Goal: Information Seeking & Learning: Check status

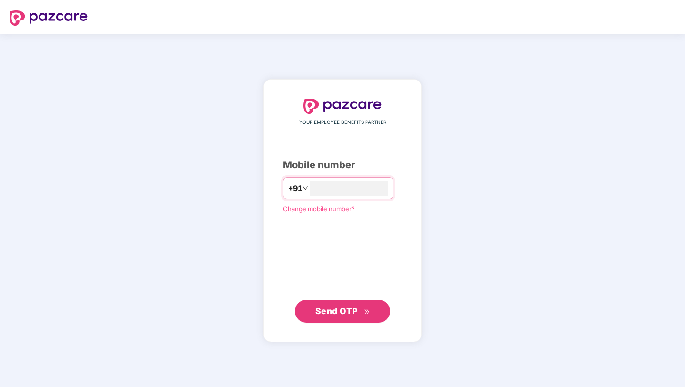
type input "**********"
click at [355, 313] on span "Send OTP" at bounding box center [337, 311] width 42 height 10
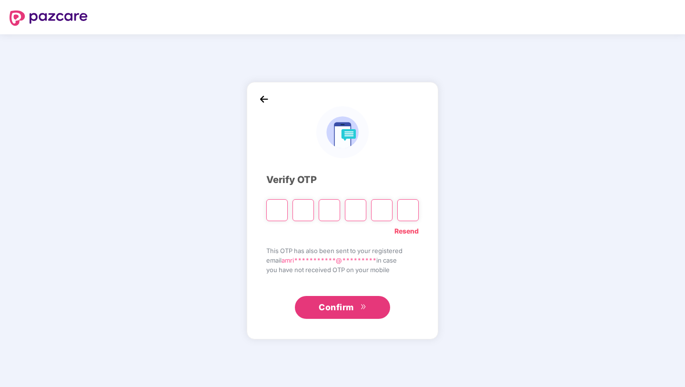
type input "*"
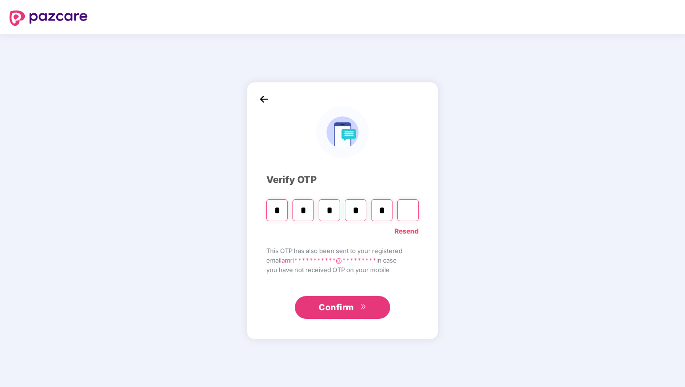
type input "*"
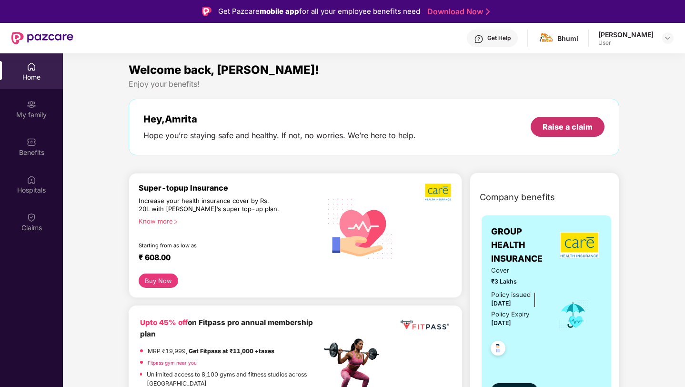
click at [554, 132] on div "Raise a claim" at bounding box center [568, 127] width 50 height 10
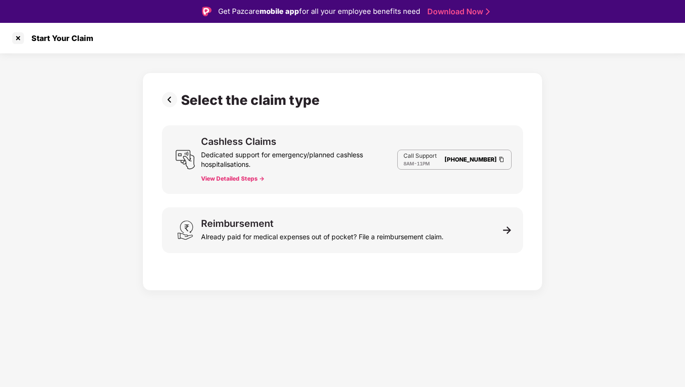
click at [257, 178] on button "View Detailed Steps ->" at bounding box center [232, 179] width 63 height 8
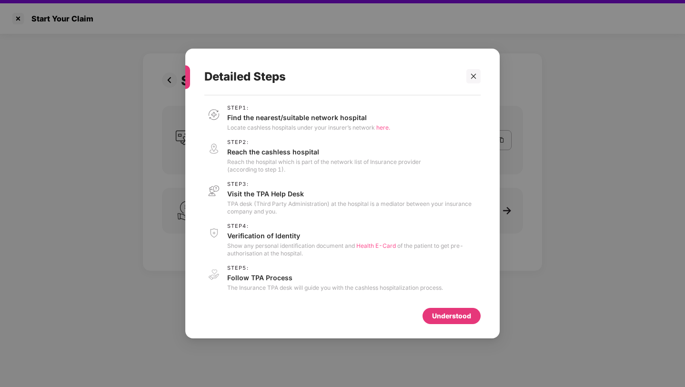
scroll to position [22, 0]
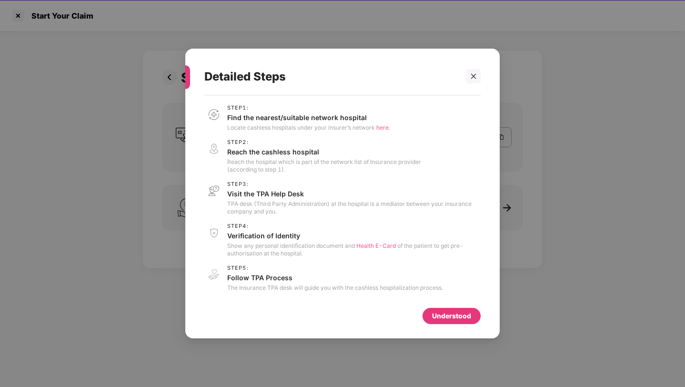
click at [383, 127] on span "here." at bounding box center [384, 127] width 14 height 7
click at [378, 128] on span "here." at bounding box center [384, 127] width 14 height 7
click at [378, 245] on span "Health E-Card" at bounding box center [377, 245] width 40 height 7
click at [380, 246] on span "Health E-Card" at bounding box center [377, 245] width 40 height 7
click at [442, 312] on div "Understood" at bounding box center [451, 316] width 39 height 10
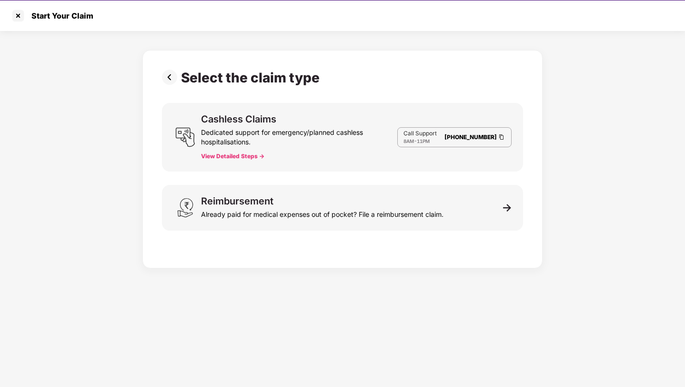
click at [173, 76] on img at bounding box center [171, 77] width 19 height 15
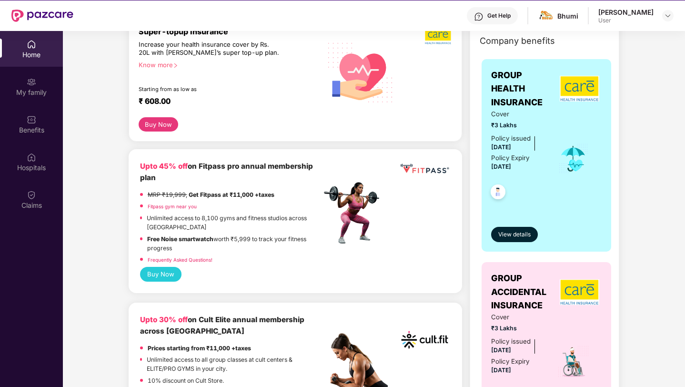
scroll to position [89, 0]
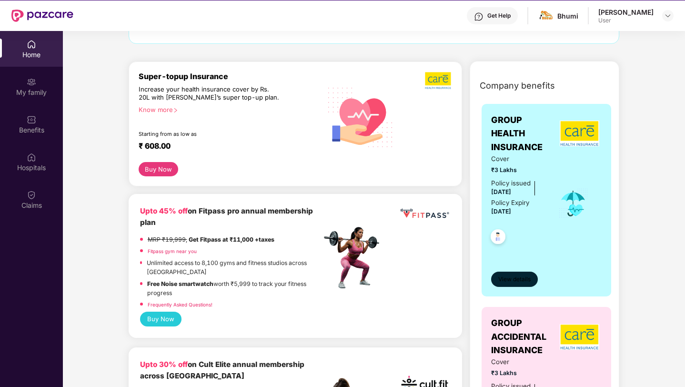
click at [512, 281] on span "View details" at bounding box center [515, 279] width 32 height 9
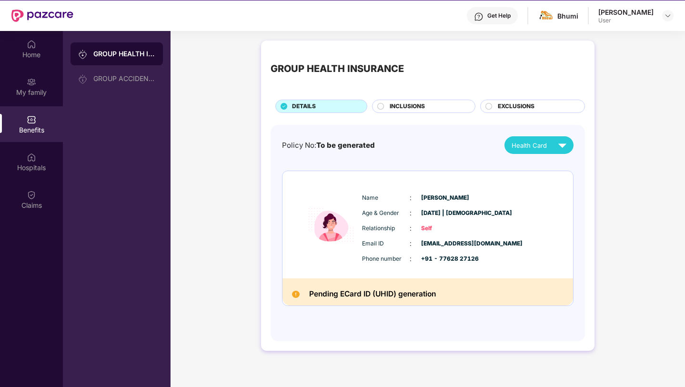
click at [392, 300] on h2 "Pending ECard ID (UHID) generation" at bounding box center [372, 294] width 127 height 13
click at [572, 21] on div "Bhumi" at bounding box center [558, 16] width 41 height 17
click at [560, 16] on div "Bhumi" at bounding box center [558, 16] width 41 height 17
click at [617, 21] on div "User" at bounding box center [626, 21] width 55 height 8
click at [28, 215] on div "Claims" at bounding box center [31, 200] width 63 height 36
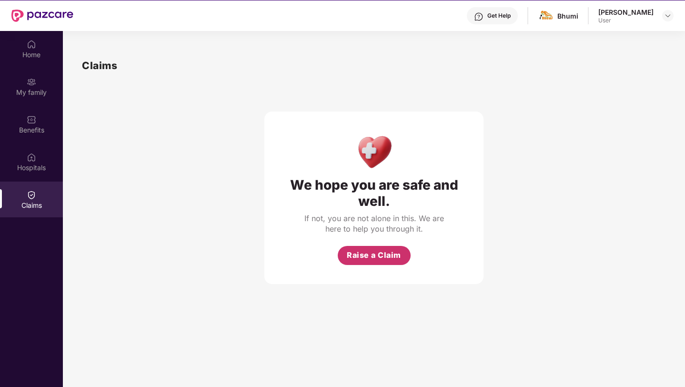
click at [388, 262] on button "Raise a Claim" at bounding box center [374, 255] width 73 height 19
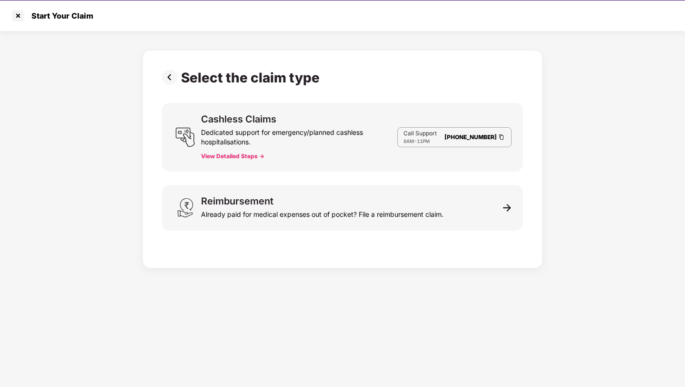
click at [246, 157] on button "View Detailed Steps ->" at bounding box center [232, 157] width 63 height 8
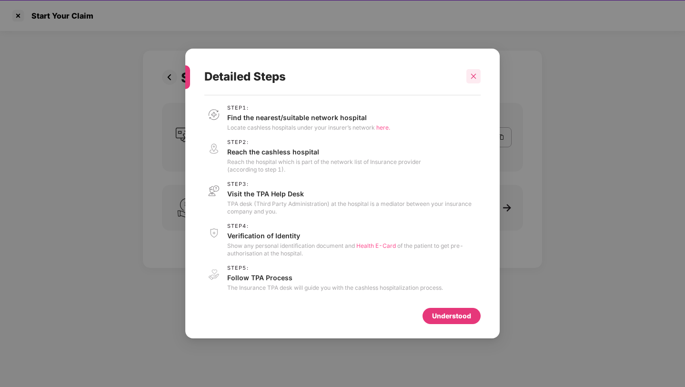
click at [468, 82] on div at bounding box center [474, 76] width 14 height 14
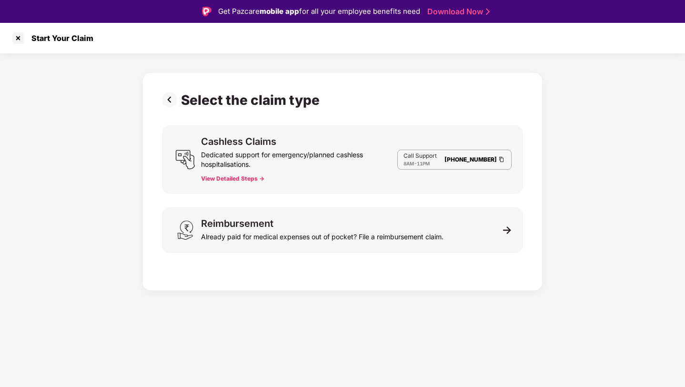
click at [241, 179] on button "View Detailed Steps ->" at bounding box center [232, 179] width 63 height 8
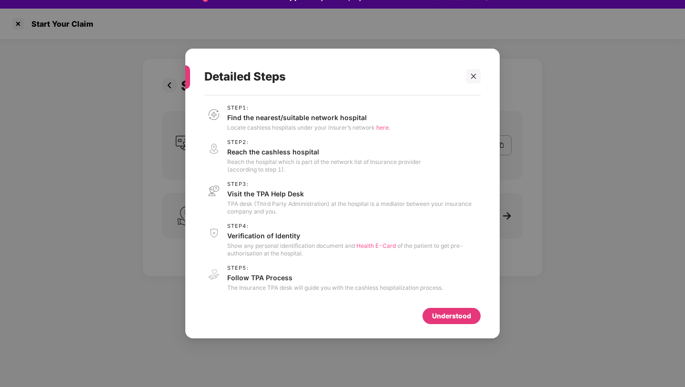
scroll to position [15, 0]
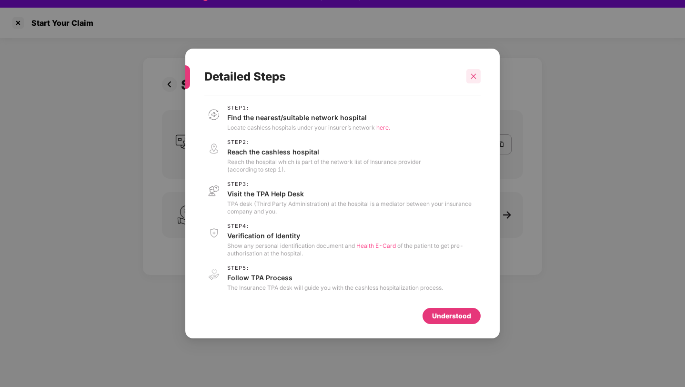
click at [472, 73] on icon "close" at bounding box center [473, 76] width 7 height 7
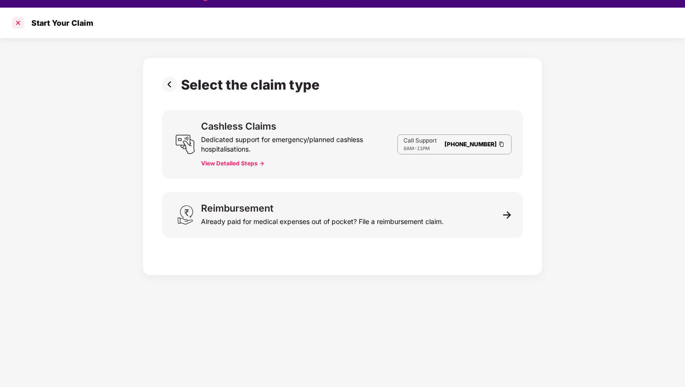
click at [17, 18] on div at bounding box center [17, 22] width 15 height 15
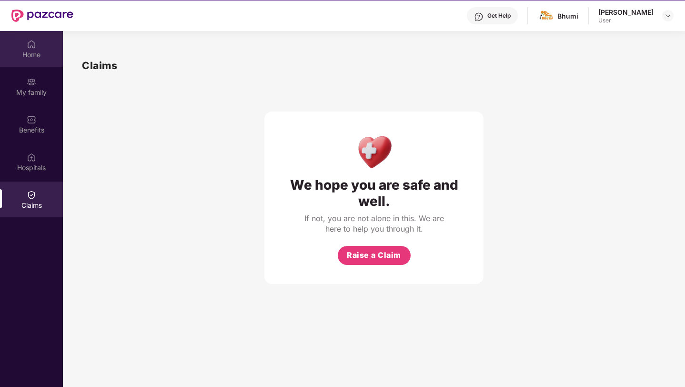
click at [20, 50] on div "Home" at bounding box center [31, 55] width 63 height 10
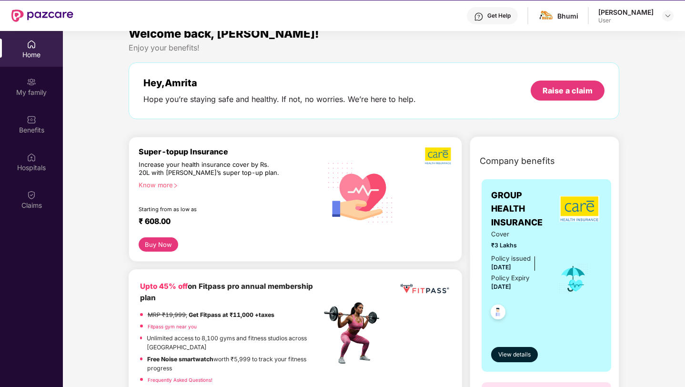
scroll to position [16, 0]
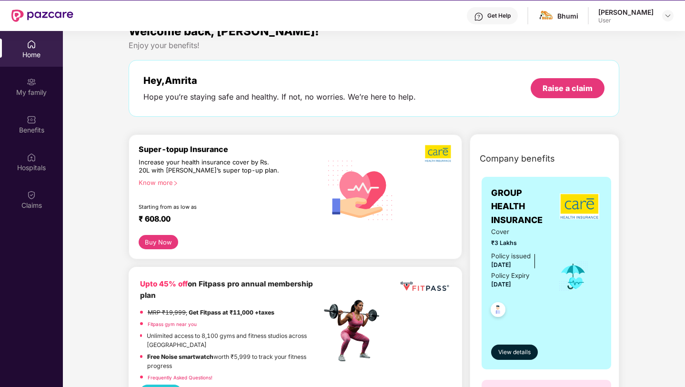
click at [496, 310] on img at bounding box center [498, 310] width 23 height 23
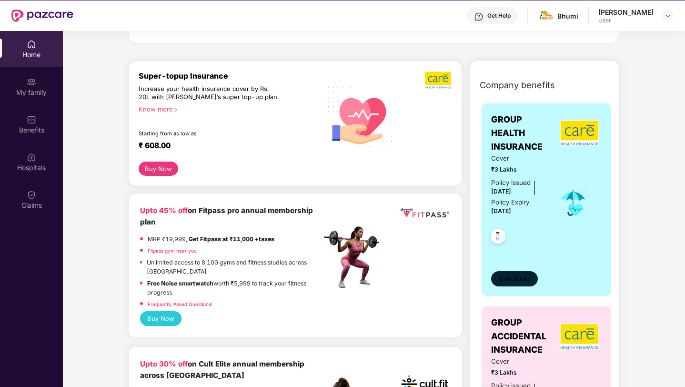
click at [508, 281] on span "View details" at bounding box center [515, 279] width 32 height 9
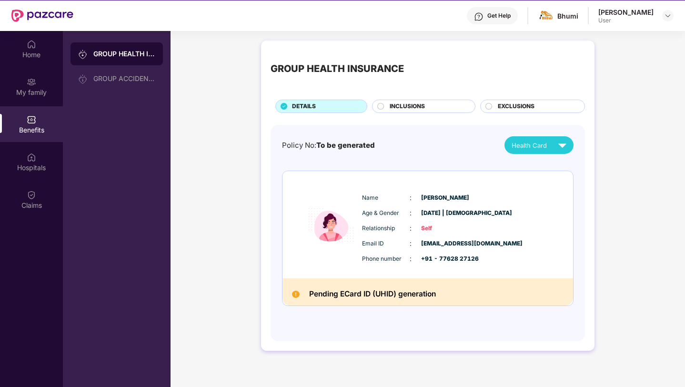
scroll to position [41, 0]
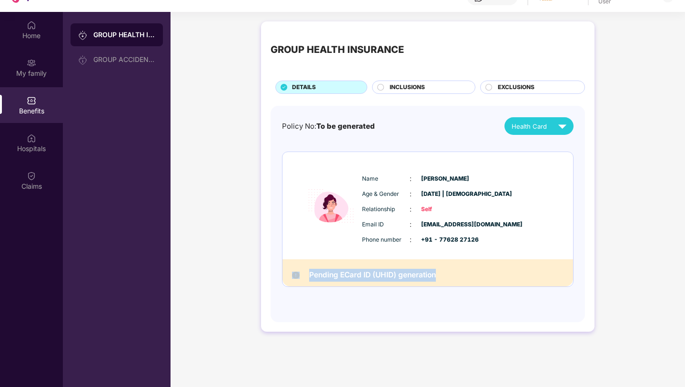
drag, startPoint x: 442, startPoint y: 277, endPoint x: 293, endPoint y: 277, distance: 149.2
click at [292, 277] on div "Pending ECard ID (UHID) generation" at bounding box center [428, 272] width 291 height 27
copy div "Pending ECard ID (UHID) generation"
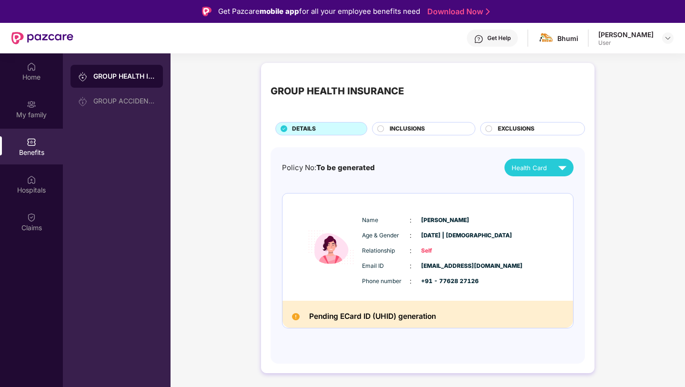
click at [503, 38] on div "Get Help" at bounding box center [499, 38] width 23 height 8
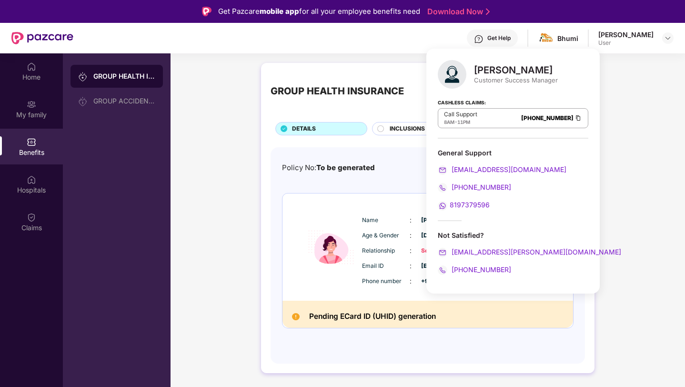
click at [467, 203] on span "8197379596" at bounding box center [470, 205] width 40 height 8
click at [392, 50] on div "Get Help Bhumi Amrita Banerjee User" at bounding box center [373, 38] width 601 height 31
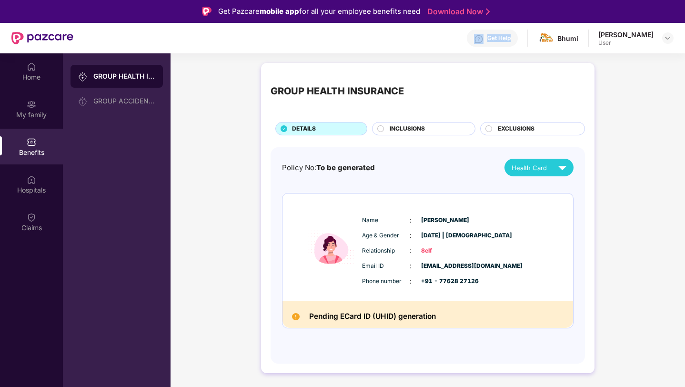
drag, startPoint x: 494, startPoint y: 44, endPoint x: 488, endPoint y: 42, distance: 6.8
click at [487, 42] on div "Get Help" at bounding box center [492, 38] width 51 height 17
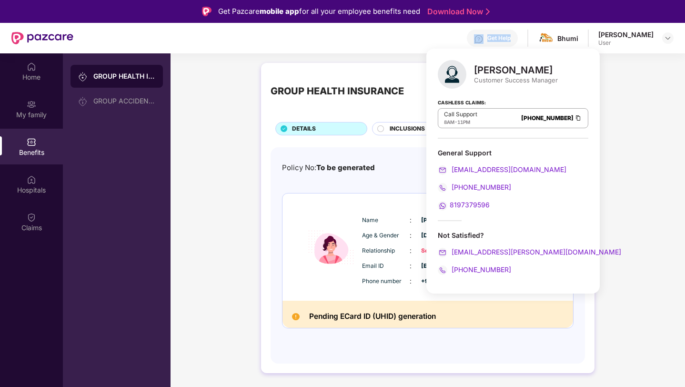
drag, startPoint x: 488, startPoint y: 42, endPoint x: 533, endPoint y: 132, distance: 100.0
drag, startPoint x: 476, startPoint y: 69, endPoint x: 560, endPoint y: 84, distance: 85.3
click at [560, 85] on div "Pallavi S Nambiar Customer Success Manager Cashless Claims: Call Support 8AM - …" at bounding box center [513, 171] width 173 height 245
click at [559, 82] on div "Pallavi S Nambiar Customer Success Manager Cashless Claims: Call Support 8AM - …" at bounding box center [513, 171] width 173 height 245
drag, startPoint x: 559, startPoint y: 82, endPoint x: 491, endPoint y: 58, distance: 72.0
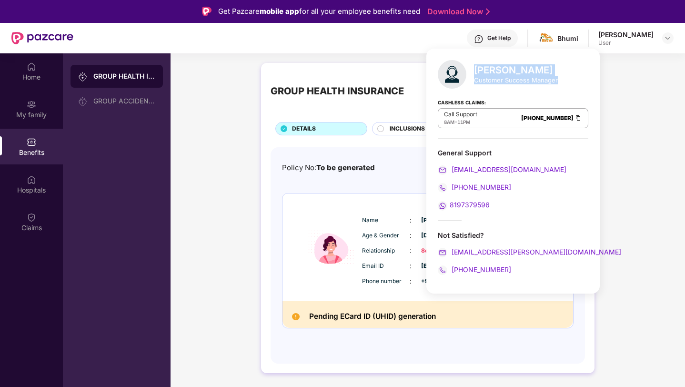
click at [490, 58] on div "Pallavi S Nambiar Customer Success Manager Cashless Claims: Call Support 8AM - …" at bounding box center [513, 171] width 173 height 245
click at [370, 245] on div "Name : Amrita Banerjee Age & Gender : 08 Nov 2001 | Female Relationship : Self …" at bounding box center [457, 250] width 194 height 81
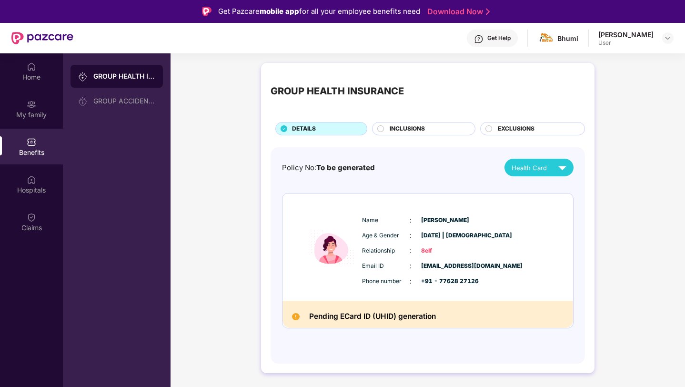
click at [51, 137] on div "Benefits" at bounding box center [31, 147] width 63 height 36
click at [50, 106] on div "My family" at bounding box center [31, 109] width 63 height 36
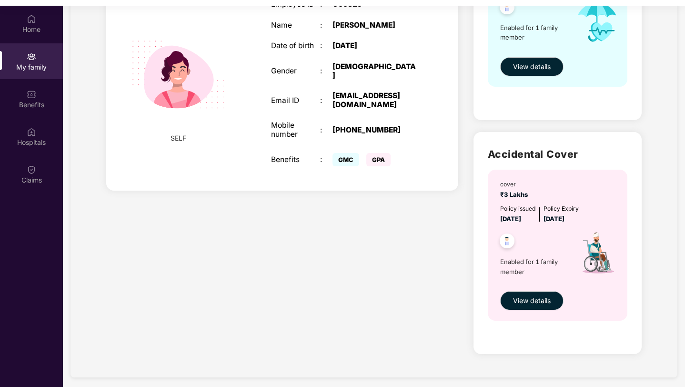
scroll to position [53, 0]
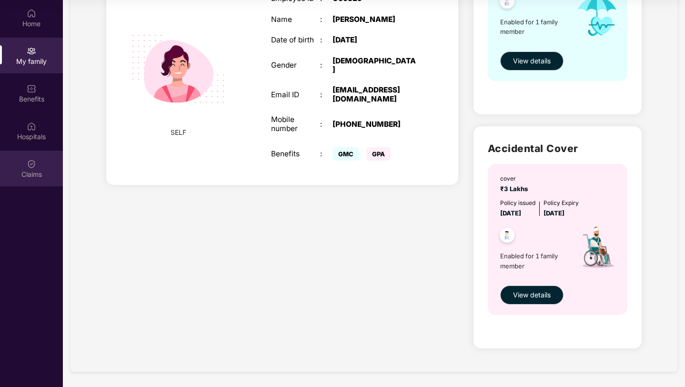
click at [44, 156] on div "Claims" at bounding box center [31, 169] width 63 height 36
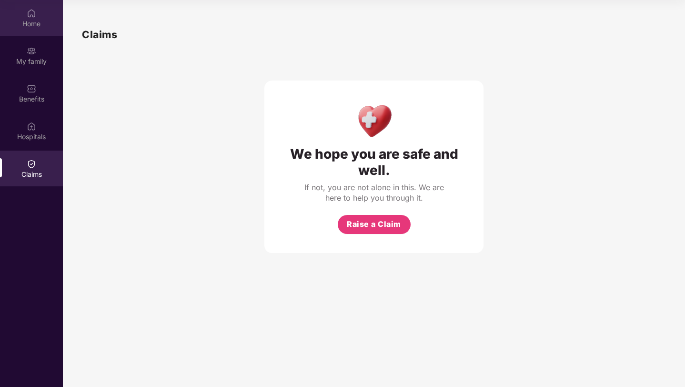
click at [34, 25] on div "Home" at bounding box center [31, 24] width 63 height 10
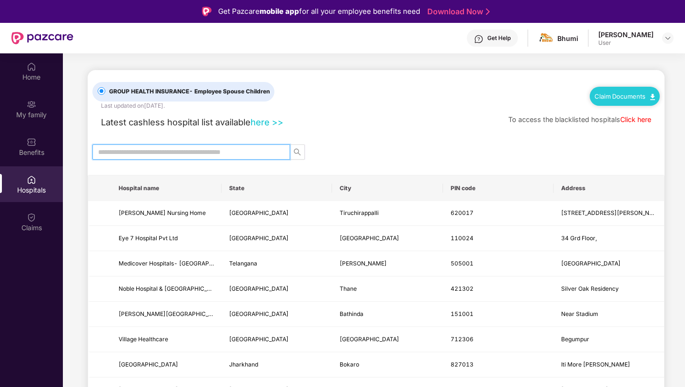
click at [188, 155] on input "text" at bounding box center [187, 152] width 179 height 10
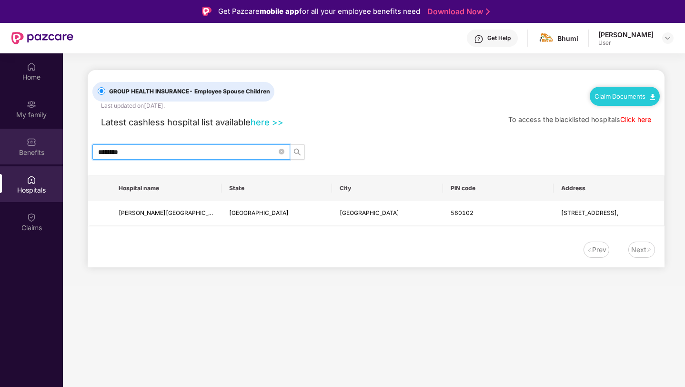
type input "********"
click at [45, 149] on div "Benefits" at bounding box center [31, 153] width 63 height 10
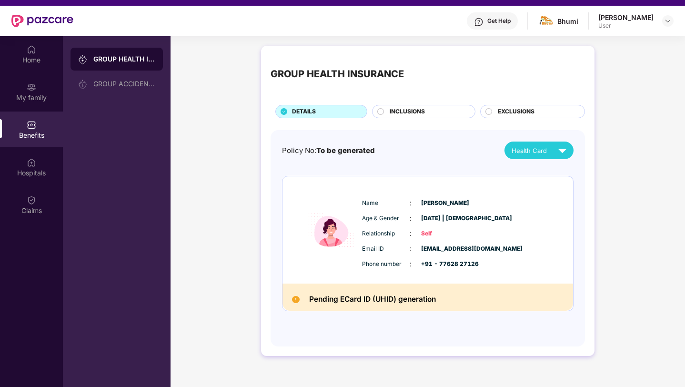
scroll to position [24, 0]
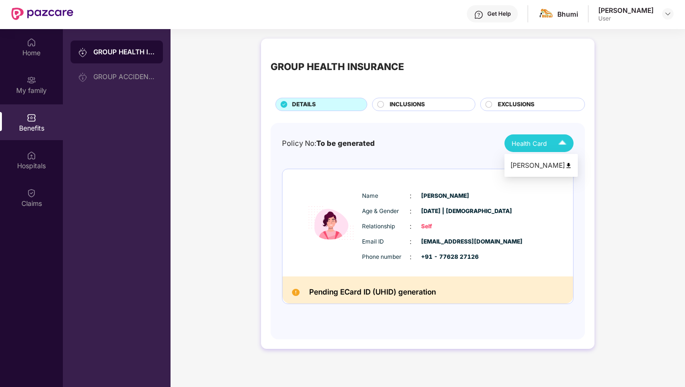
click at [530, 150] on div "Health Card" at bounding box center [541, 143] width 59 height 17
click at [401, 291] on h2 "Pending ECard ID (UHID) generation" at bounding box center [372, 292] width 127 height 13
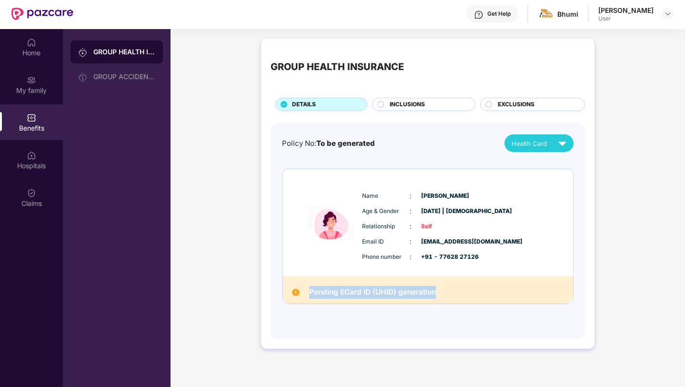
drag, startPoint x: 309, startPoint y: 295, endPoint x: 460, endPoint y: 295, distance: 151.1
click at [460, 295] on div "Pending ECard ID (UHID) generation" at bounding box center [428, 289] width 291 height 27
copy h2 "Pending ECard ID (UHID) generation"
click at [429, 101] on div "INCLUSIONS" at bounding box center [427, 105] width 85 height 10
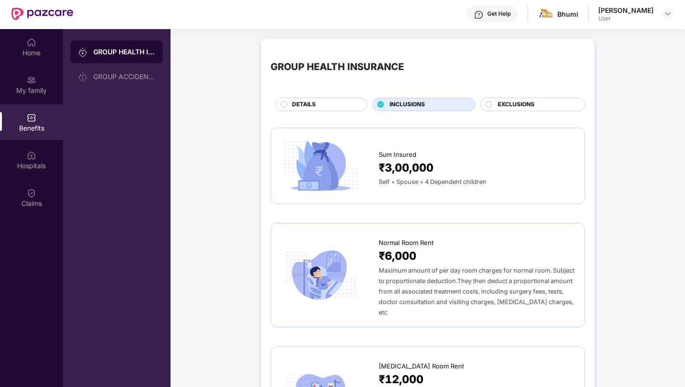
click at [512, 100] on div "EXCLUSIONS" at bounding box center [532, 104] width 105 height 13
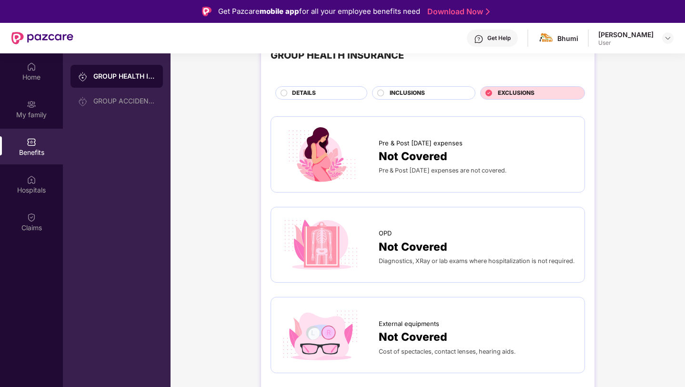
scroll to position [0, 0]
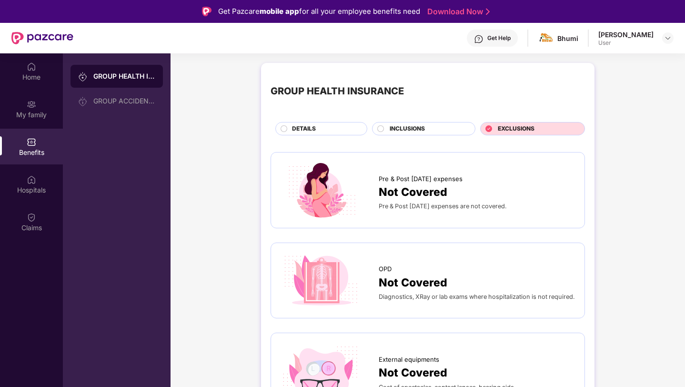
click at [316, 127] on div "DETAILS" at bounding box center [324, 129] width 75 height 10
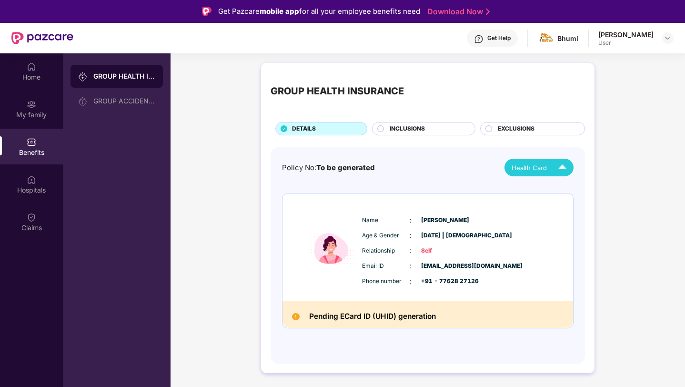
click at [510, 171] on button "Health Card" at bounding box center [539, 168] width 69 height 18
click at [664, 35] on img at bounding box center [668, 38] width 8 height 8
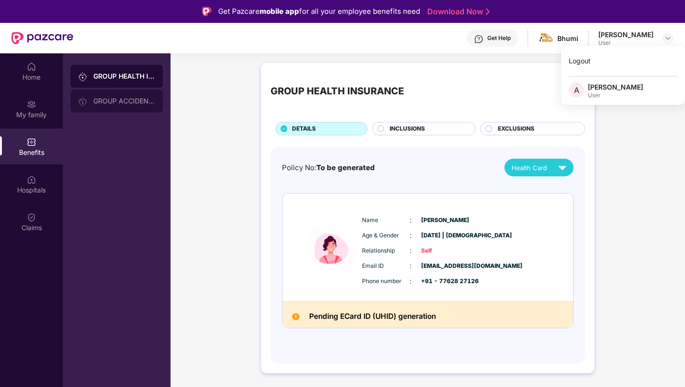
click at [131, 96] on div "GROUP ACCIDENTAL INSURANCE" at bounding box center [117, 101] width 92 height 23
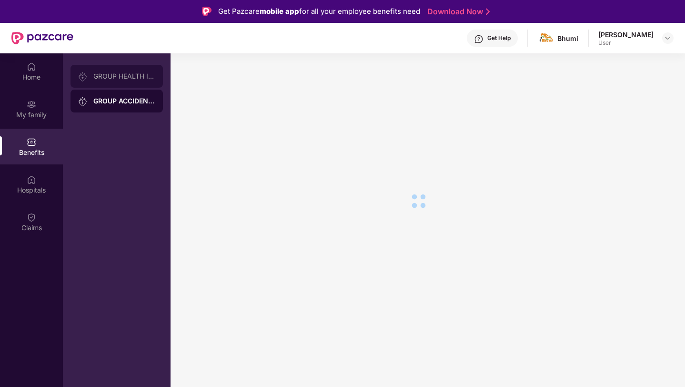
click at [134, 79] on div "GROUP HEALTH INSURANCE" at bounding box center [124, 76] width 62 height 8
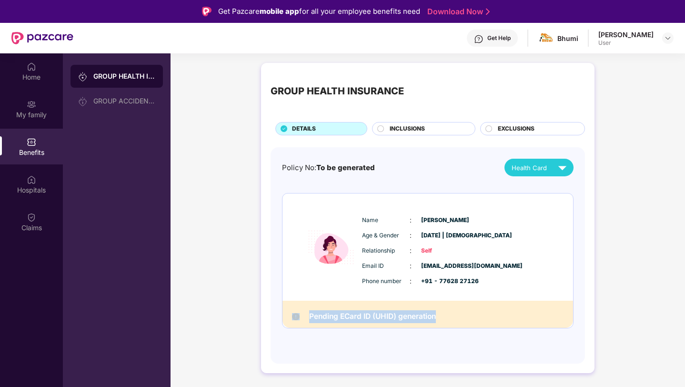
drag, startPoint x: 441, startPoint y: 316, endPoint x: 297, endPoint y: 316, distance: 143.9
click at [297, 316] on div "Pending ECard ID (UHID) generation" at bounding box center [428, 314] width 291 height 27
copy div "Pending ECard ID (UHID) generation"
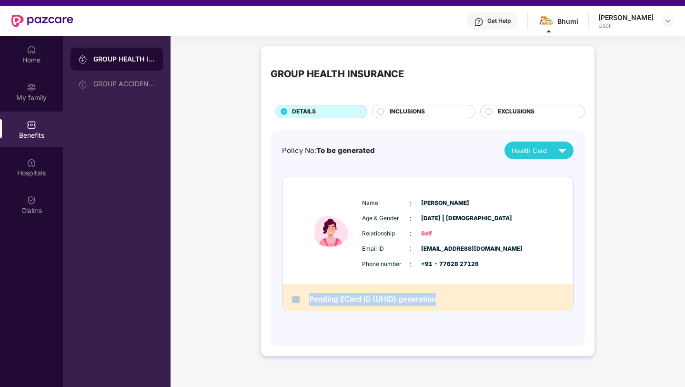
scroll to position [18, 0]
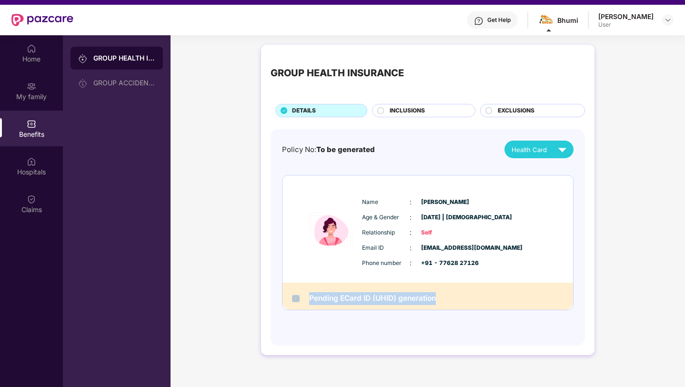
click at [354, 295] on h2 "Pending ECard ID (UHID) generation" at bounding box center [372, 298] width 127 height 13
click at [500, 17] on div "Get Help" at bounding box center [499, 20] width 23 height 8
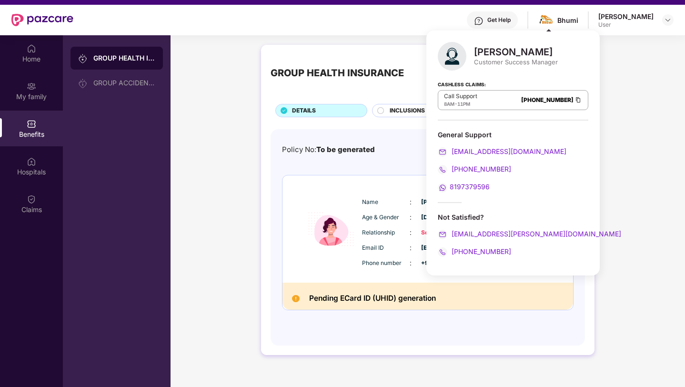
click at [372, 130] on div "Policy No: To be generated Health Card Name : [PERSON_NAME] Age & Gender : [DAT…" at bounding box center [428, 237] width 315 height 216
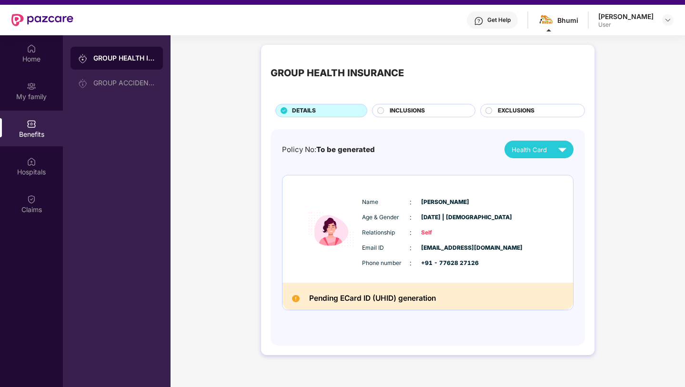
click at [565, 148] on img at bounding box center [562, 149] width 17 height 17
click at [558, 165] on li "[PERSON_NAME]" at bounding box center [541, 171] width 73 height 19
drag, startPoint x: 384, startPoint y: 152, endPoint x: 227, endPoint y: 152, distance: 156.3
click at [227, 152] on div "GROUP HEALTH INSURANCE DETAILS INCLUSIONS EXCLUSIONS Policy No: To be generated…" at bounding box center [428, 204] width 515 height 329
click at [39, 195] on div "Claims" at bounding box center [31, 204] width 63 height 36
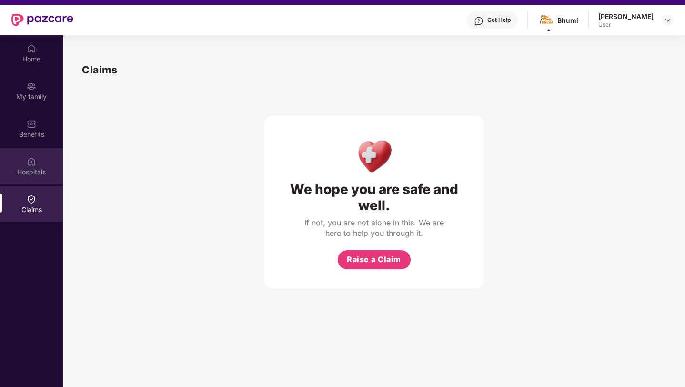
click at [39, 163] on div "Hospitals" at bounding box center [31, 166] width 63 height 36
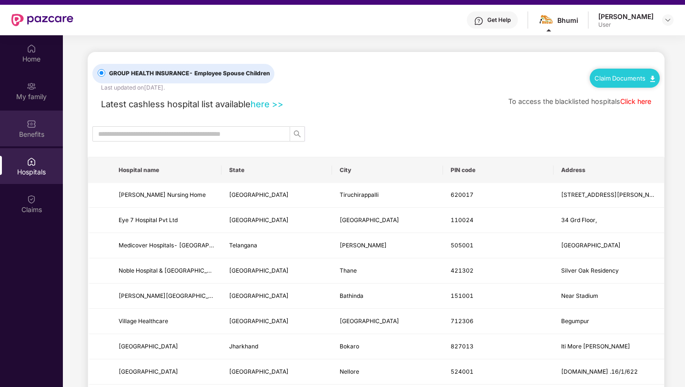
click at [46, 143] on div "Benefits" at bounding box center [31, 129] width 63 height 36
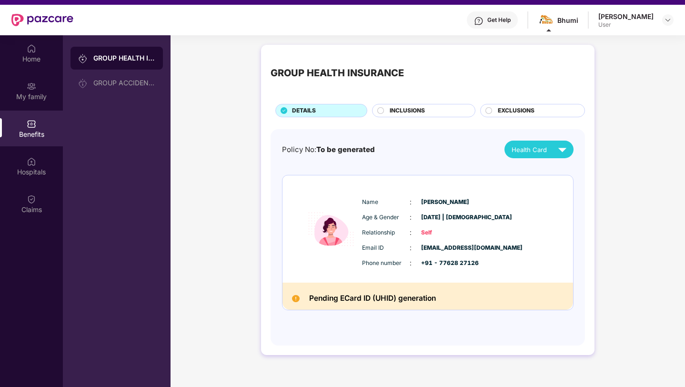
click at [524, 140] on div "Policy No: To be generated Health Card Name : [PERSON_NAME] Age & Gender : [DAT…" at bounding box center [428, 237] width 315 height 216
click at [524, 141] on div "Health Card" at bounding box center [541, 149] width 59 height 17
click at [537, 167] on div "[PERSON_NAME]" at bounding box center [541, 171] width 62 height 10
click at [504, 14] on div "Get Help" at bounding box center [492, 19] width 51 height 17
click at [566, 24] on div "Bhumi" at bounding box center [568, 20] width 21 height 9
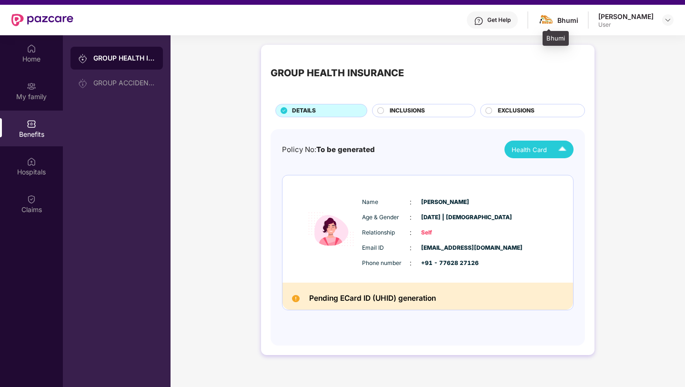
click at [566, 24] on div "Bhumi" at bounding box center [568, 20] width 21 height 9
click at [508, 21] on div "Get Help" at bounding box center [499, 20] width 23 height 8
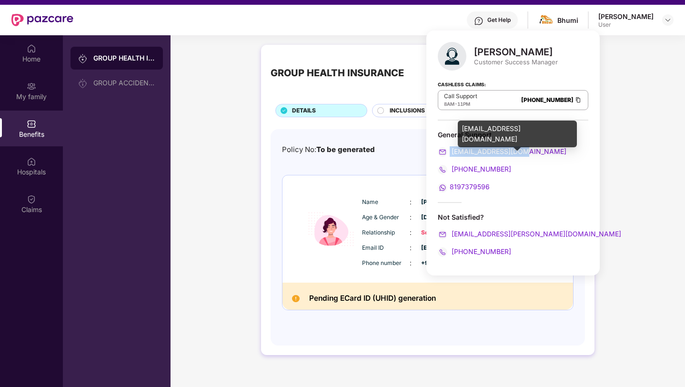
drag, startPoint x: 532, startPoint y: 153, endPoint x: 450, endPoint y: 153, distance: 82.5
click at [450, 153] on div "support@pazcare.com" at bounding box center [513, 151] width 151 height 10
copy span "support@pazcare.com"
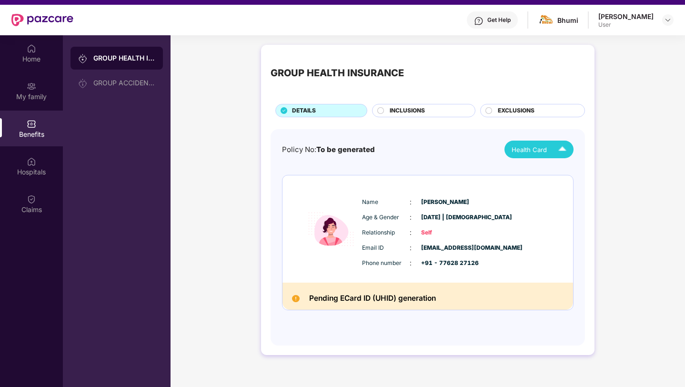
click at [591, 247] on div "GROUP HEALTH INSURANCE DETAILS INCLUSIONS EXCLUSIONS Policy No: To be generated…" at bounding box center [428, 200] width 334 height 310
drag, startPoint x: 442, startPoint y: 300, endPoint x: 264, endPoint y: 300, distance: 178.7
click at [263, 300] on div "GROUP HEALTH INSURANCE DETAILS INCLUSIONS EXCLUSIONS Policy No: To be generated…" at bounding box center [428, 200] width 334 height 310
copy div "Pending ECard ID (UHID) generation"
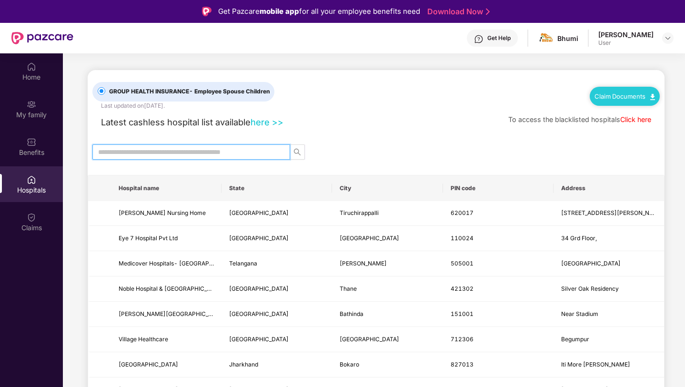
click at [195, 154] on input "text" at bounding box center [187, 152] width 179 height 10
type input "*"
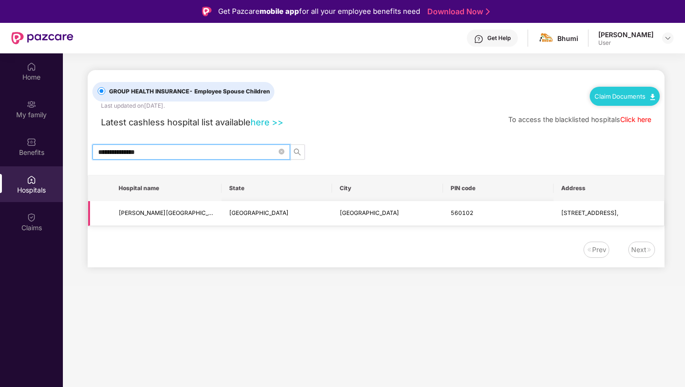
type input "**********"
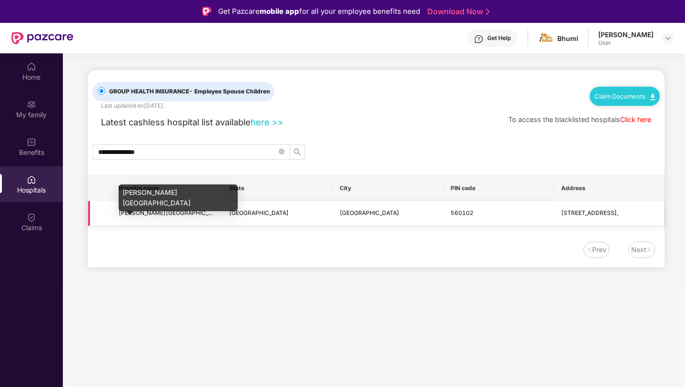
click at [162, 213] on span "Hamilton Bailey Hospital" at bounding box center [172, 212] width 107 height 7
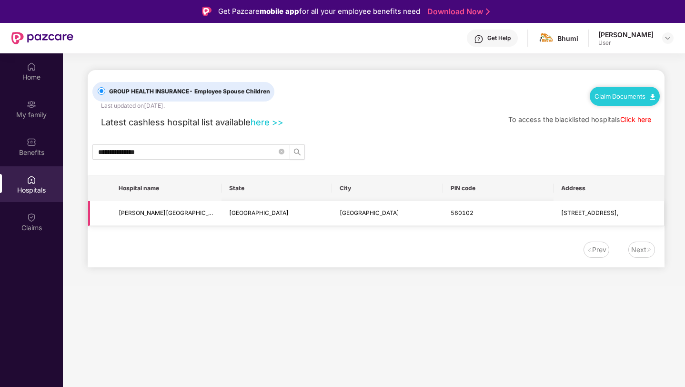
click at [579, 220] on td "No.12, 24Th Main Road," at bounding box center [609, 213] width 111 height 25
click at [471, 210] on span "560102" at bounding box center [462, 212] width 23 height 7
click at [157, 201] on td "[PERSON_NAME][GEOGRAPHIC_DATA]" at bounding box center [166, 213] width 111 height 25
click at [618, 90] on div "Claim Documents" at bounding box center [625, 96] width 70 height 19
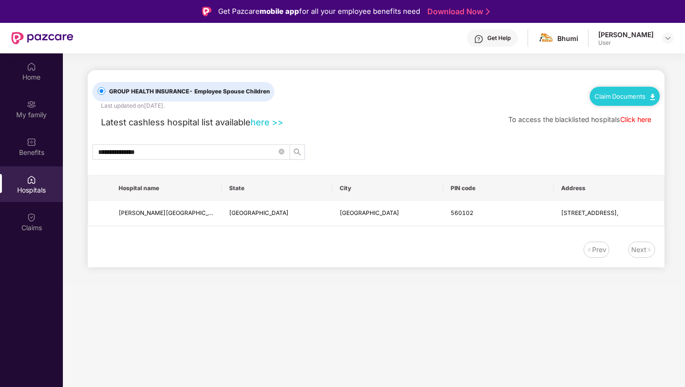
click at [632, 96] on link "Claim Documents" at bounding box center [625, 96] width 61 height 8
click at [656, 130] on link "Claim Process" at bounding box center [629, 132] width 62 height 20
click at [38, 221] on div "Claims" at bounding box center [31, 222] width 63 height 36
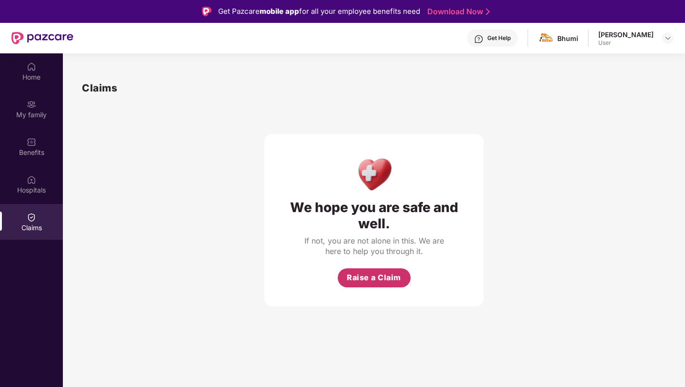
click at [382, 277] on span "Raise a Claim" at bounding box center [374, 278] width 54 height 12
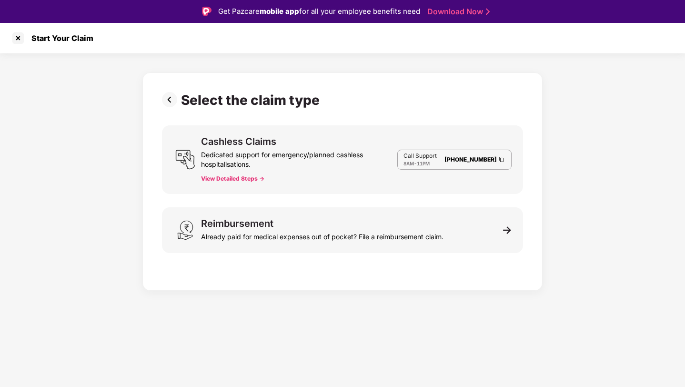
click at [240, 178] on button "View Detailed Steps ->" at bounding box center [232, 179] width 63 height 8
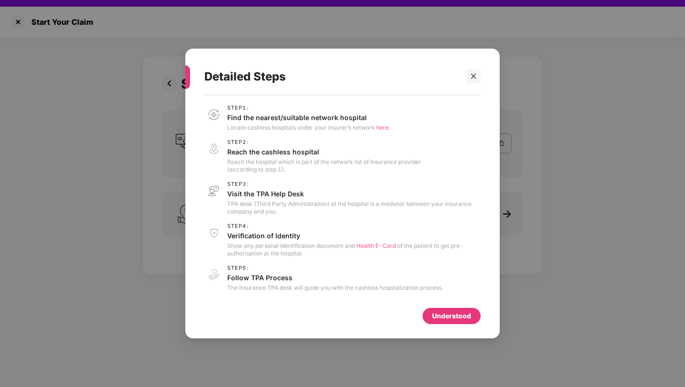
scroll to position [23, 0]
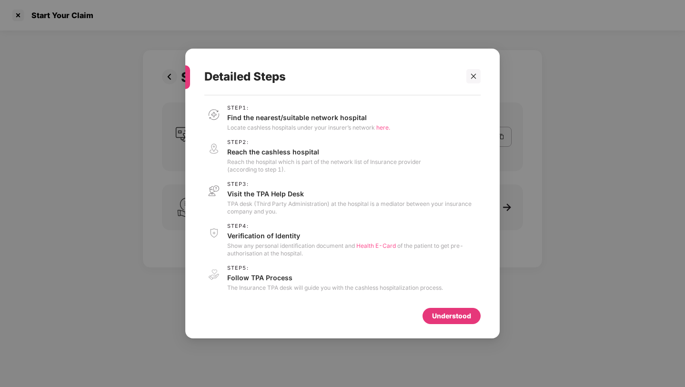
click at [438, 319] on div "Understood" at bounding box center [451, 316] width 39 height 10
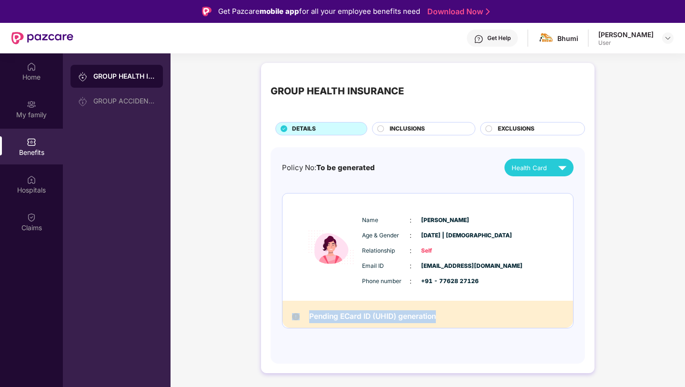
drag, startPoint x: 443, startPoint y: 315, endPoint x: 289, endPoint y: 319, distance: 153.5
click at [289, 319] on div "Pending ECard ID (UHID) generation" at bounding box center [428, 314] width 291 height 27
click at [670, 36] on img at bounding box center [668, 38] width 8 height 8
click at [315, 316] on h2 "Pending ECard ID (UHID) generation" at bounding box center [372, 316] width 127 height 13
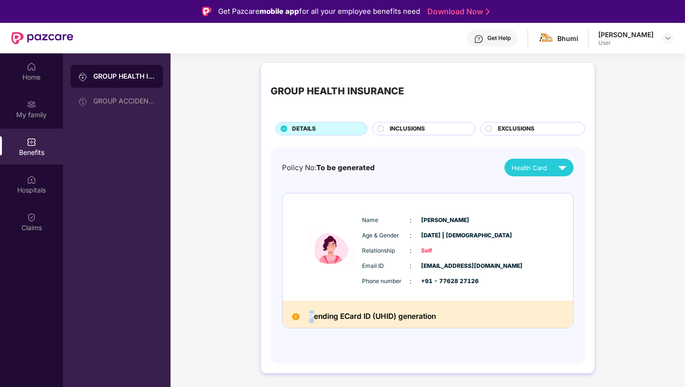
drag, startPoint x: 312, startPoint y: 319, endPoint x: 474, endPoint y: 306, distance: 162.5
click at [474, 306] on div "Pending ECard ID (UHID) generation" at bounding box center [428, 314] width 291 height 27
click at [436, 311] on h2 "Pending ECard ID (UHID) generation" at bounding box center [372, 316] width 127 height 13
drag, startPoint x: 441, startPoint y: 318, endPoint x: 294, endPoint y: 320, distance: 147.8
click at [294, 320] on div "Pending ECard ID (UHID) generation" at bounding box center [428, 314] width 291 height 27
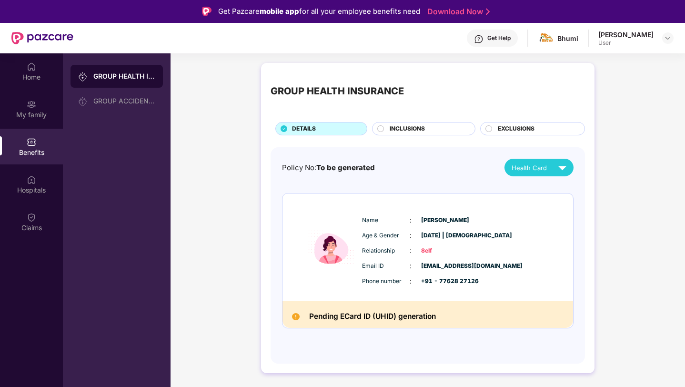
click at [504, 38] on div "Get Help" at bounding box center [499, 38] width 23 height 8
drag, startPoint x: 444, startPoint y: 315, endPoint x: 308, endPoint y: 316, distance: 135.8
click at [307, 316] on div "Pending ECard ID (UHID) generation" at bounding box center [428, 314] width 291 height 27
copy h2 "Pending ECard ID (UHID) generation"
click at [43, 79] on div "Home" at bounding box center [31, 77] width 63 height 10
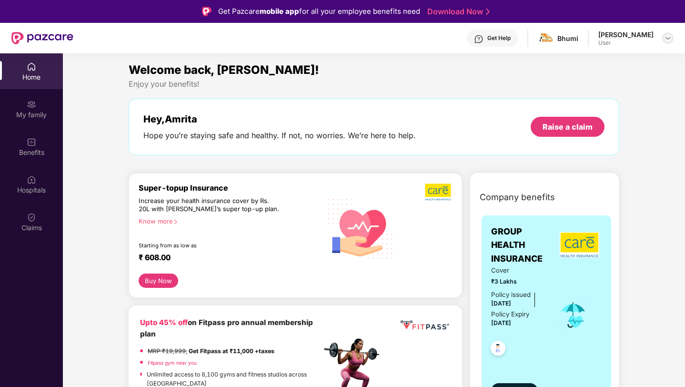
click at [669, 37] on img at bounding box center [668, 38] width 8 height 8
click at [604, 89] on div "[PERSON_NAME]" at bounding box center [615, 86] width 55 height 9
click at [562, 89] on div "Welcome back, Amrita! Enjoy your benefits! Hey, Amrita Hope you’re staying safe…" at bounding box center [374, 113] width 499 height 104
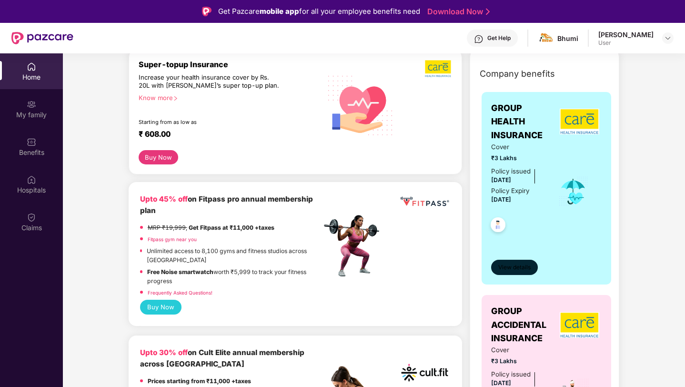
scroll to position [127, 0]
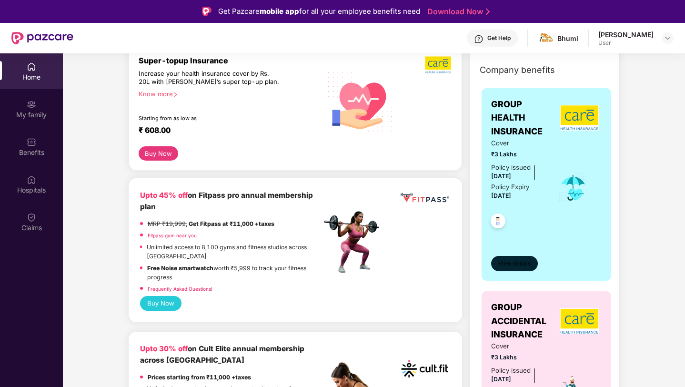
click at [517, 264] on span "View details" at bounding box center [515, 263] width 32 height 9
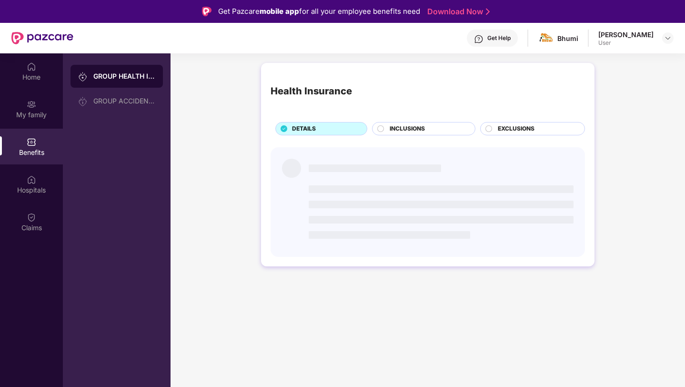
scroll to position [0, 0]
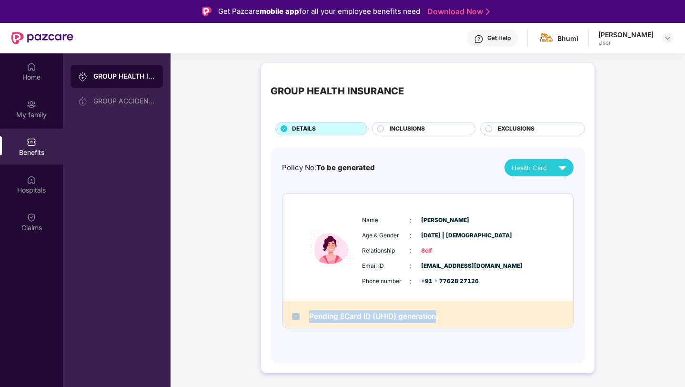
drag, startPoint x: 442, startPoint y: 318, endPoint x: 296, endPoint y: 318, distance: 145.9
click at [296, 318] on div "Pending ECard ID (UHID) generation" at bounding box center [428, 314] width 291 height 27
click at [390, 310] on h2 "Pending ECard ID (UHID) generation" at bounding box center [372, 316] width 127 height 13
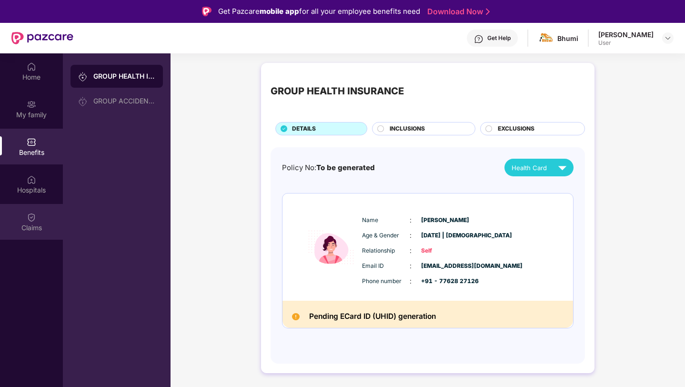
click at [39, 218] on div "Claims" at bounding box center [31, 222] width 63 height 36
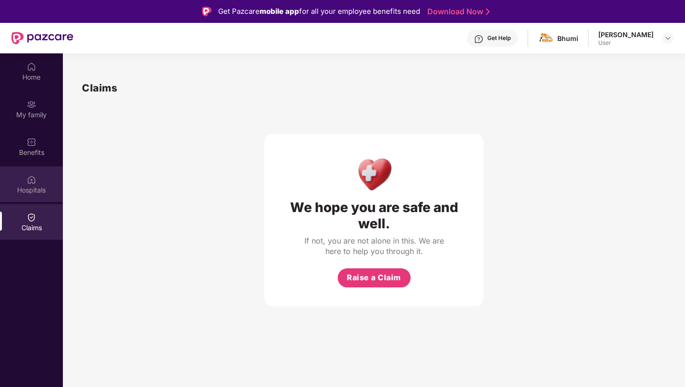
click at [39, 177] on div "Hospitals" at bounding box center [31, 184] width 63 height 36
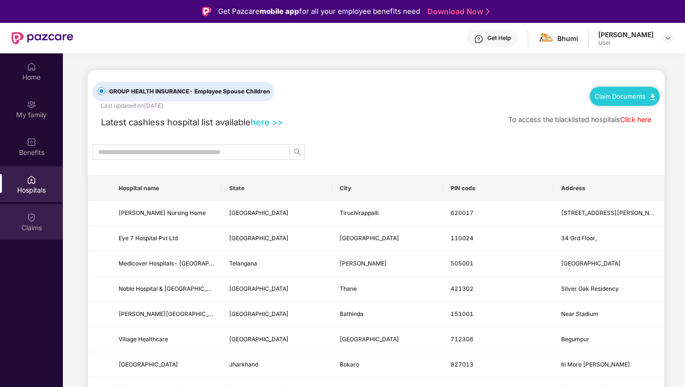
click at [35, 229] on div "Claims" at bounding box center [31, 228] width 63 height 10
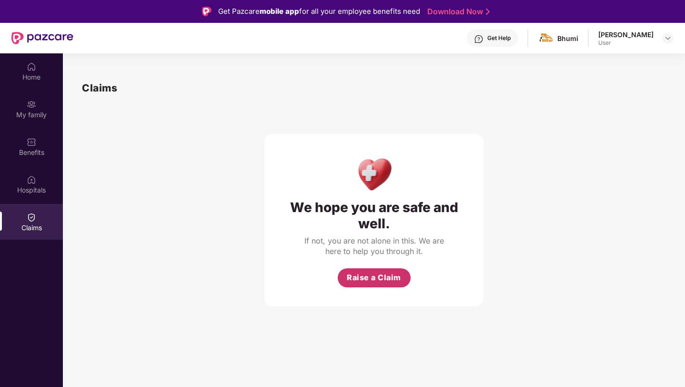
click at [396, 280] on span "Raise a Claim" at bounding box center [374, 278] width 54 height 12
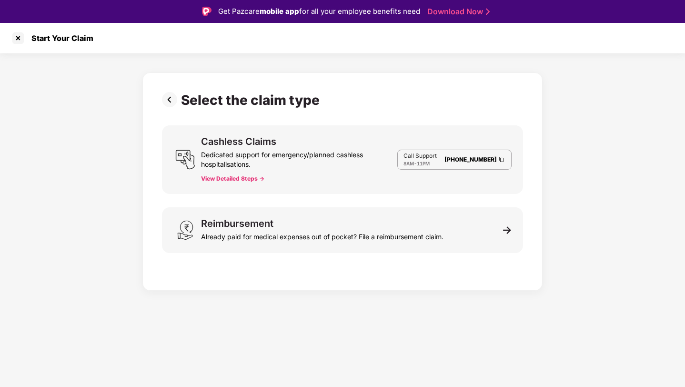
click at [381, 180] on div "Cashless Claims Dedicated support for emergency/planned cashless hospitalisatio…" at bounding box center [299, 160] width 196 height 46
click at [23, 36] on div at bounding box center [17, 38] width 15 height 15
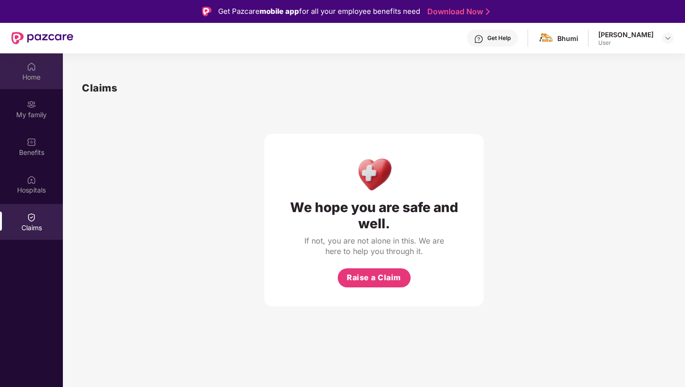
click at [41, 55] on div "Home" at bounding box center [31, 71] width 63 height 36
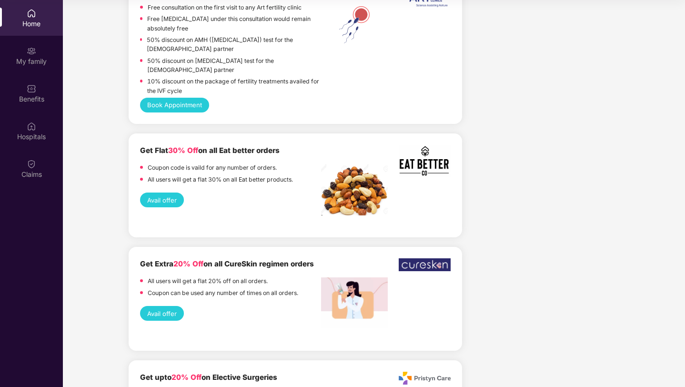
scroll to position [1528, 0]
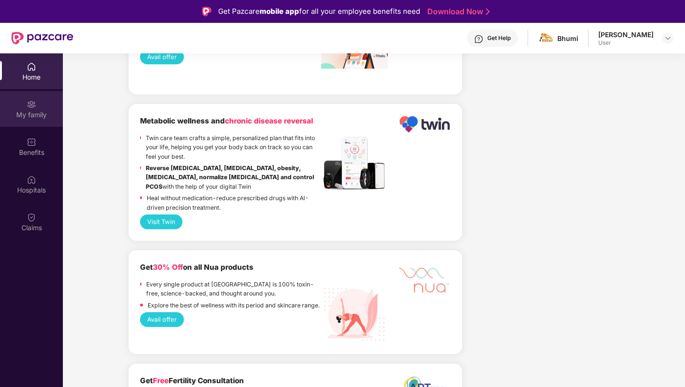
click at [31, 110] on div "My family" at bounding box center [31, 115] width 63 height 10
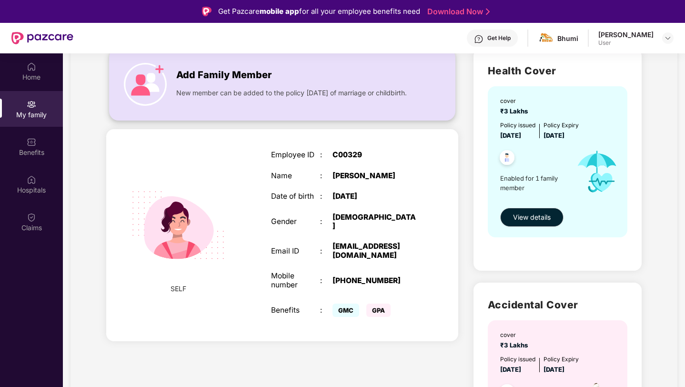
scroll to position [67, 0]
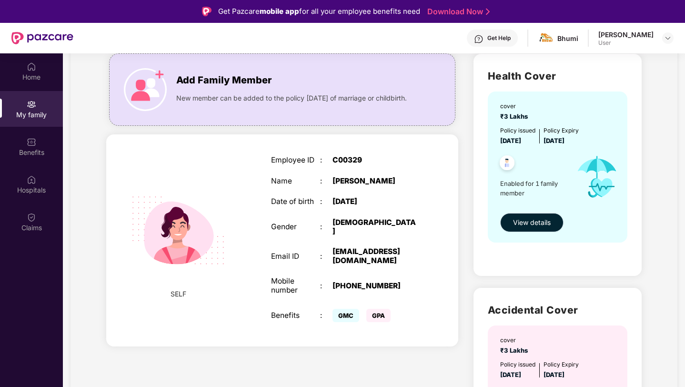
click at [527, 219] on span "View details" at bounding box center [532, 222] width 38 height 10
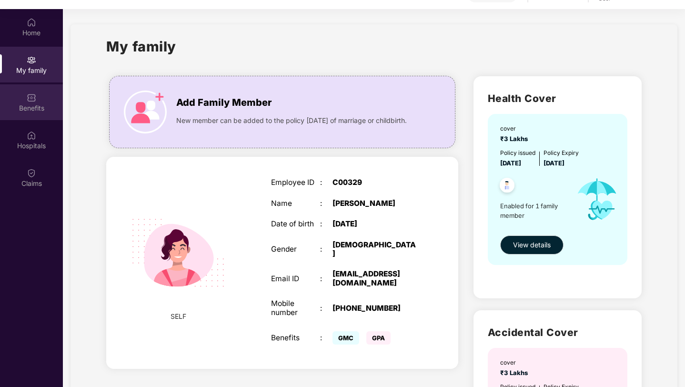
click at [36, 105] on div "Benefits" at bounding box center [31, 108] width 63 height 10
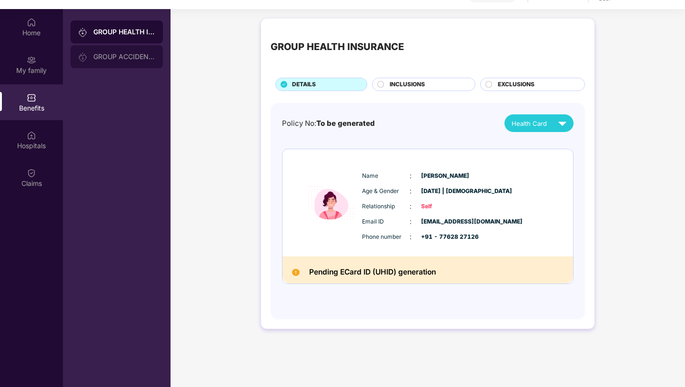
click at [121, 55] on div "GROUP ACCIDENTAL INSURANCE" at bounding box center [124, 57] width 62 height 8
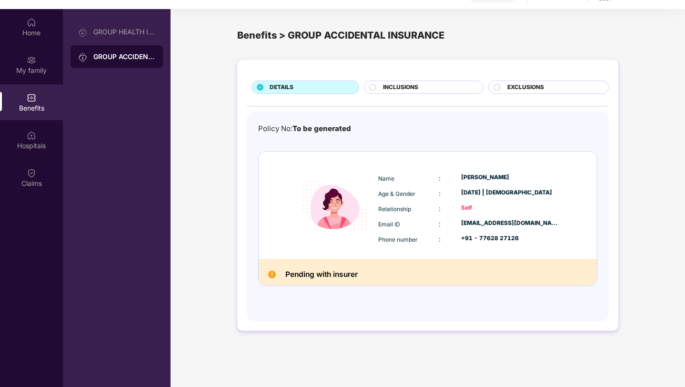
click at [137, 16] on div "GROUP HEALTH INSURANCE GROUP ACCIDENTAL INSURANCE" at bounding box center [117, 202] width 108 height 387
click at [124, 29] on div "GROUP HEALTH INSURANCE" at bounding box center [124, 32] width 62 height 8
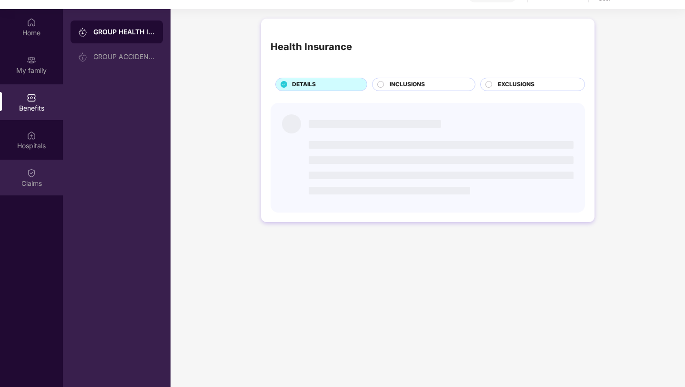
click at [36, 173] on img at bounding box center [32, 173] width 10 height 10
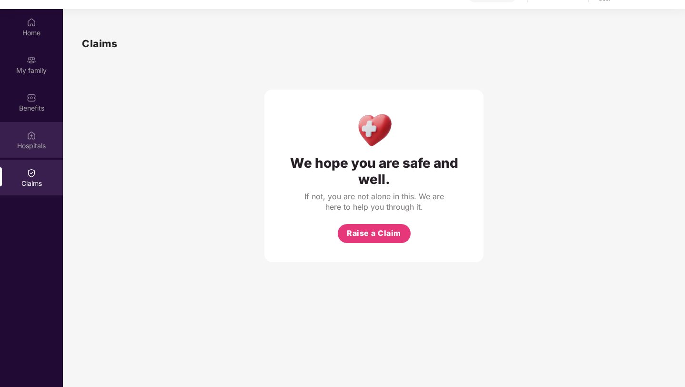
click at [18, 151] on div "Hospitals" at bounding box center [31, 140] width 63 height 36
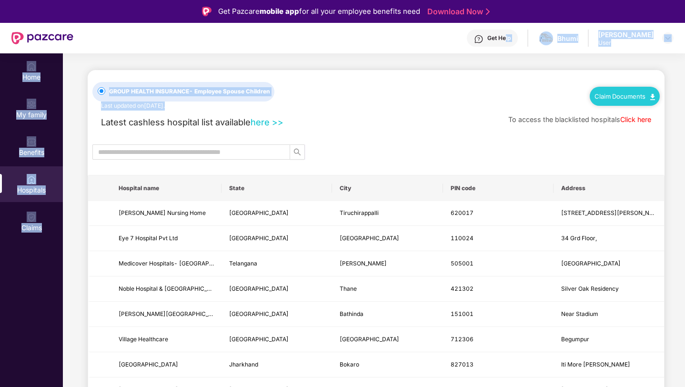
drag, startPoint x: 510, startPoint y: 40, endPoint x: 353, endPoint y: 96, distance: 166.6
click at [358, 99] on div "Get Pazcare mobile app for all your employee benefits need Download Now Get Hel…" at bounding box center [342, 220] width 685 height 440
click at [48, 89] on div "Home My family Benefits Hospitals Claims" at bounding box center [31, 147] width 63 height 188
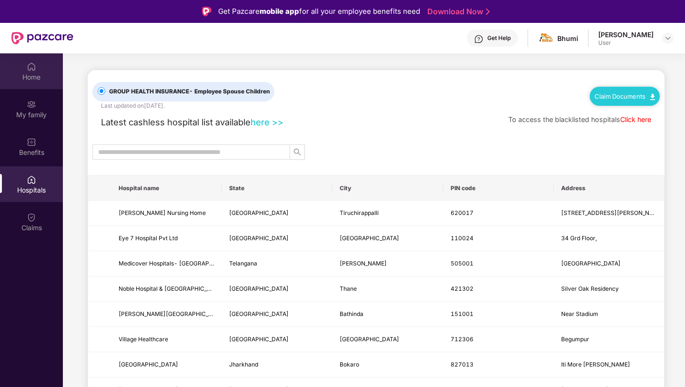
click at [44, 72] on div "Home" at bounding box center [31, 77] width 63 height 10
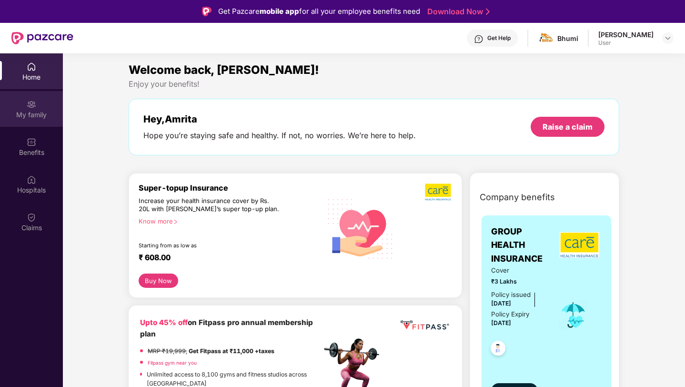
click at [31, 125] on div "My family" at bounding box center [31, 109] width 63 height 36
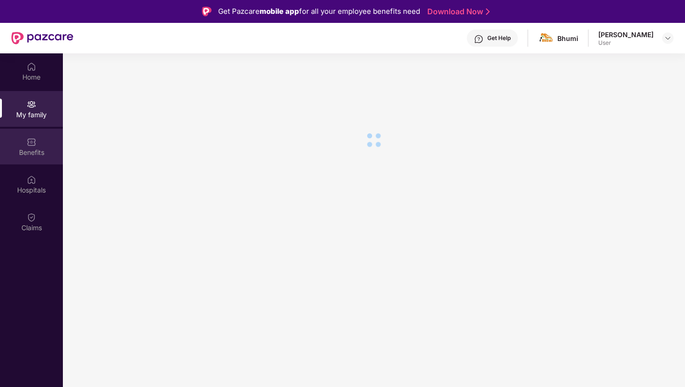
click at [39, 152] on div "Benefits" at bounding box center [31, 153] width 63 height 10
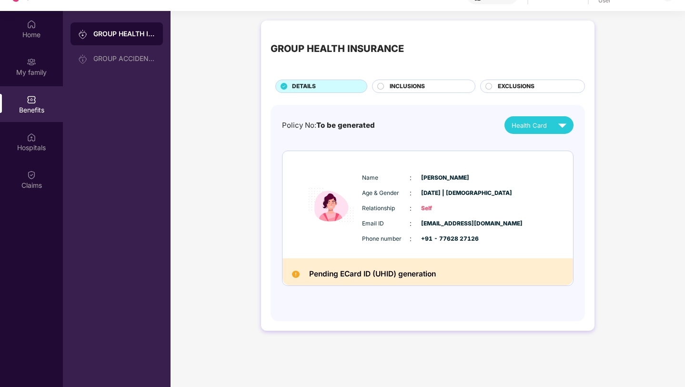
scroll to position [41, 0]
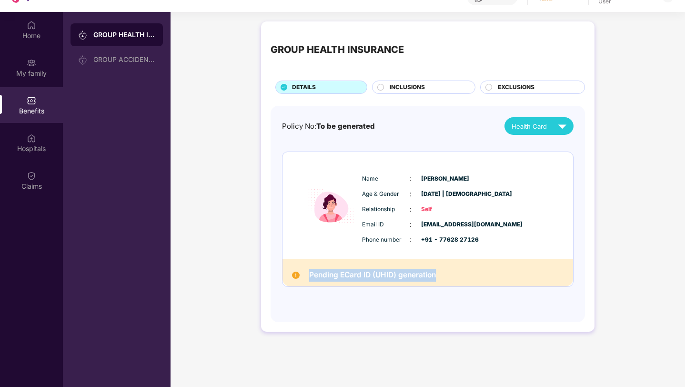
drag, startPoint x: 437, startPoint y: 276, endPoint x: 310, endPoint y: 271, distance: 126.4
click at [310, 272] on h2 "Pending ECard ID (UHID) generation" at bounding box center [372, 275] width 127 height 13
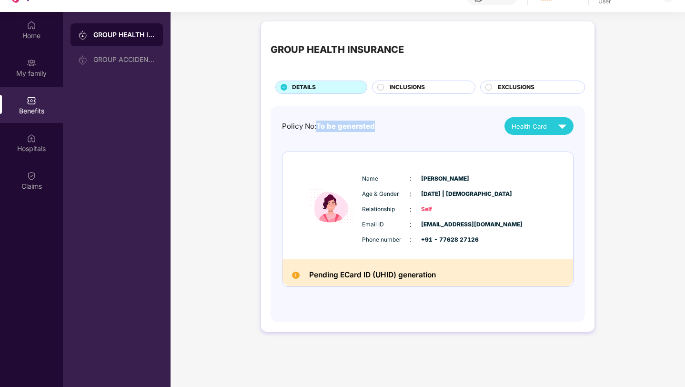
drag, startPoint x: 318, startPoint y: 123, endPoint x: 418, endPoint y: 123, distance: 100.1
click at [419, 123] on div "Policy No: To be generated Health Card" at bounding box center [428, 126] width 292 height 18
click at [382, 122] on div "Policy No: To be generated Health Card" at bounding box center [428, 126] width 292 height 18
drag, startPoint x: 387, startPoint y: 125, endPoint x: 280, endPoint y: 130, distance: 107.3
click at [280, 130] on div "Policy No: To be generated Health Card Name : [PERSON_NAME] Age & Gender : [DAT…" at bounding box center [428, 214] width 315 height 216
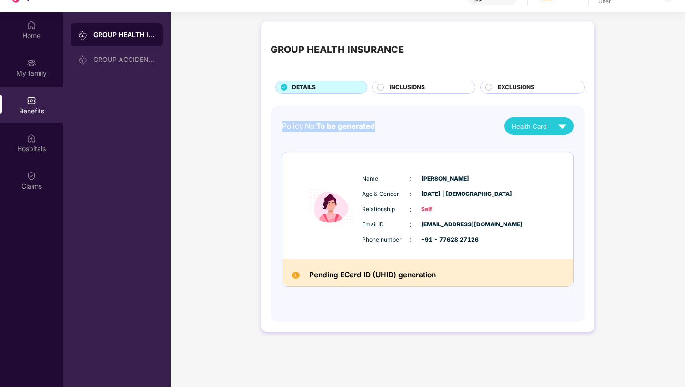
click at [281, 123] on div "Policy No: To be generated Health Card Name : [PERSON_NAME] Age & Gender : [DAT…" at bounding box center [428, 214] width 315 height 216
drag, startPoint x: 281, startPoint y: 123, endPoint x: 393, endPoint y: 121, distance: 112.0
click at [394, 122] on div "Policy No: To be generated Health Card Name : [PERSON_NAME] Age & Gender : [DAT…" at bounding box center [428, 214] width 315 height 216
click at [374, 121] on div "Policy No: To be generated" at bounding box center [328, 126] width 93 height 11
drag, startPoint x: 381, startPoint y: 124, endPoint x: 265, endPoint y: 124, distance: 115.3
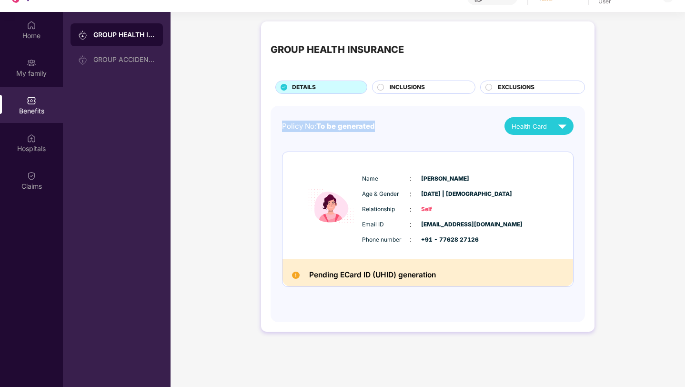
click at [265, 124] on div "GROUP HEALTH INSURANCE DETAILS INCLUSIONS EXCLUSIONS Policy No: To be generated…" at bounding box center [428, 176] width 334 height 310
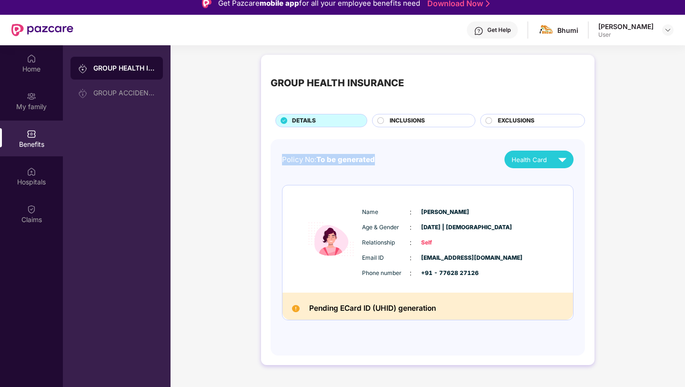
scroll to position [0, 0]
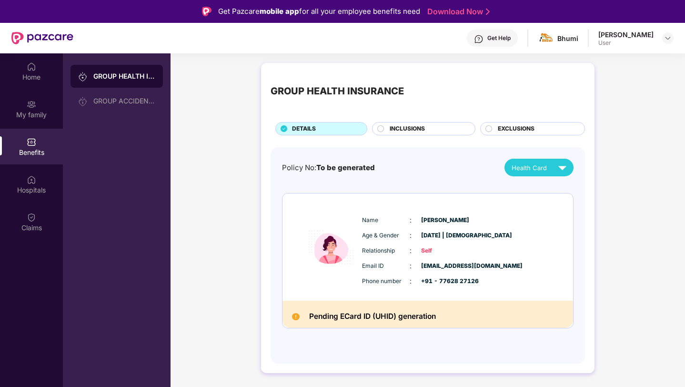
click at [340, 92] on div "GROUP HEALTH INSURANCE" at bounding box center [337, 91] width 133 height 15
drag, startPoint x: 422, startPoint y: 92, endPoint x: 245, endPoint y: 92, distance: 177.3
click at [245, 92] on div "GROUP HEALTH INSURANCE DETAILS INCLUSIONS EXCLUSIONS Policy No: To be generated…" at bounding box center [428, 222] width 515 height 329
click at [340, 96] on div "GROUP HEALTH INSURANCE" at bounding box center [337, 91] width 133 height 15
drag, startPoint x: 271, startPoint y: 93, endPoint x: 439, endPoint y: 92, distance: 168.3
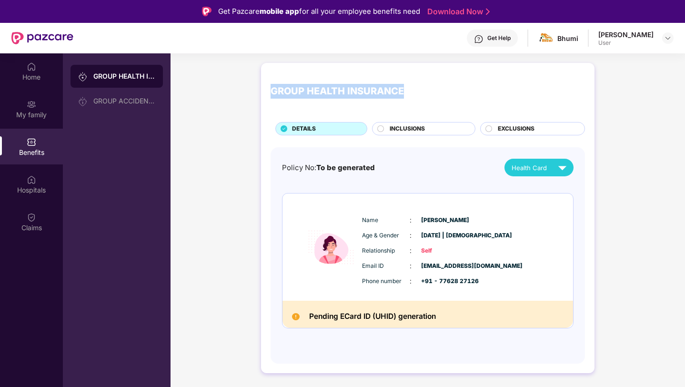
click at [439, 92] on div "GROUP HEALTH INSURANCE" at bounding box center [428, 91] width 315 height 38
click at [395, 94] on div "GROUP HEALTH INSURANCE" at bounding box center [337, 91] width 133 height 15
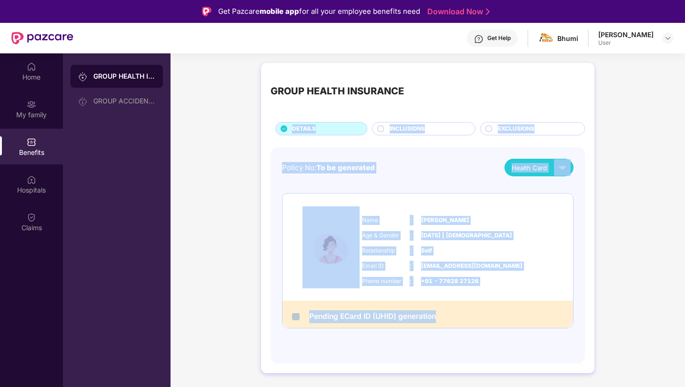
drag, startPoint x: 410, startPoint y: 94, endPoint x: 493, endPoint y: 318, distance: 238.7
click at [493, 319] on div "GROUP HEALTH INSURANCE DETAILS INCLUSIONS EXCLUSIONS Policy No: To be generated…" at bounding box center [428, 218] width 334 height 310
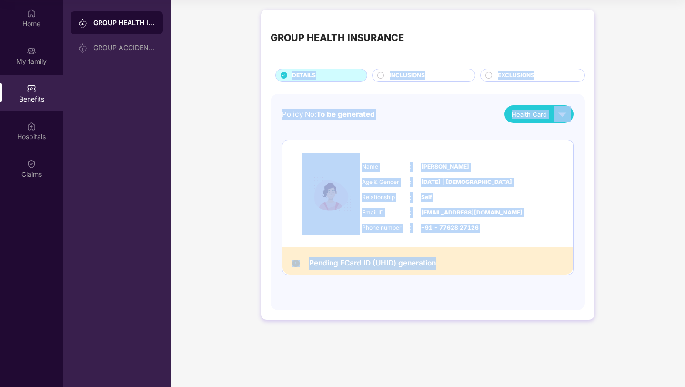
click at [493, 318] on div "GROUP HEALTH INSURANCE DETAILS INCLUSIONS EXCLUSIONS Policy No: To be generated…" at bounding box center [428, 165] width 334 height 310
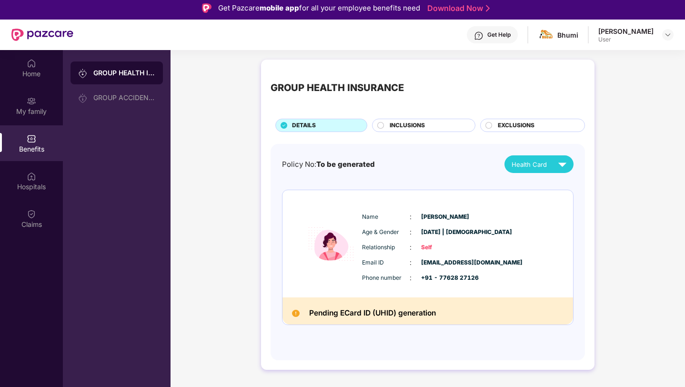
scroll to position [3, 0]
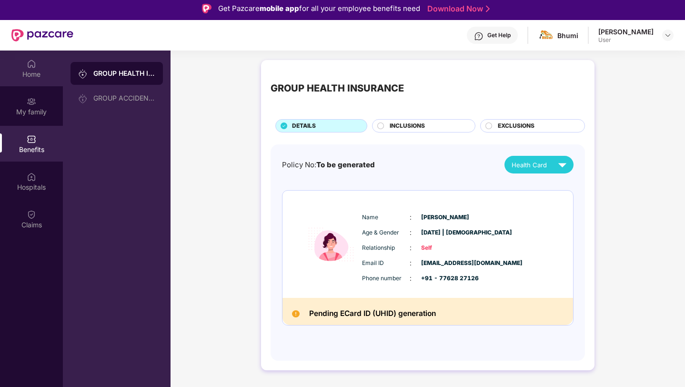
click at [40, 56] on div "Home" at bounding box center [31, 69] width 63 height 36
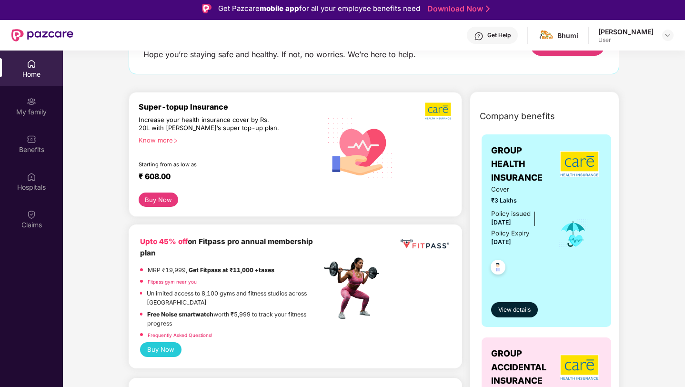
scroll to position [77, 0]
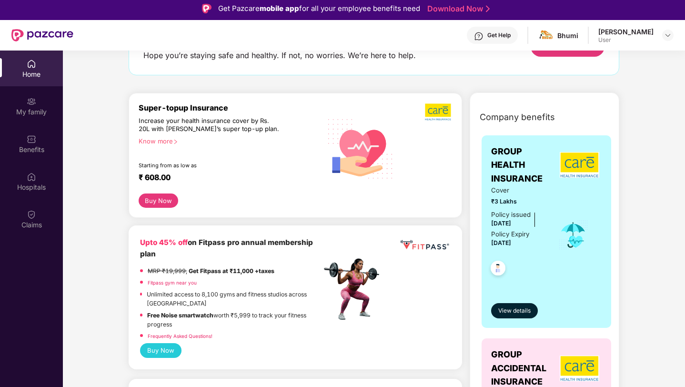
click at [530, 247] on div "Policy issued [DATE] Policy Expiry [DATE]" at bounding box center [518, 229] width 54 height 39
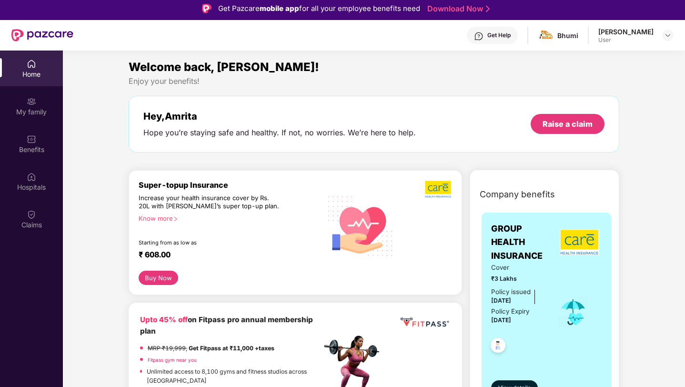
scroll to position [0, 0]
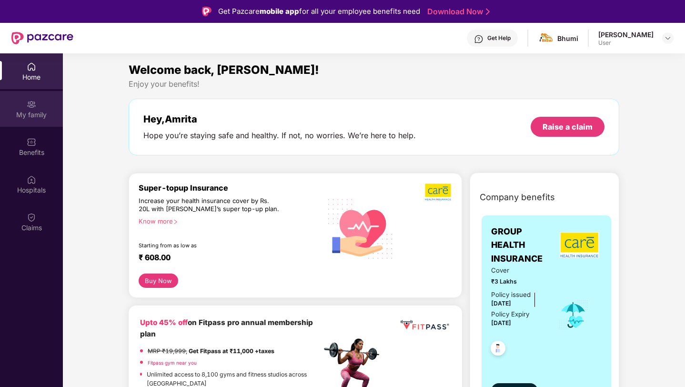
click at [50, 107] on div "My family" at bounding box center [31, 109] width 63 height 36
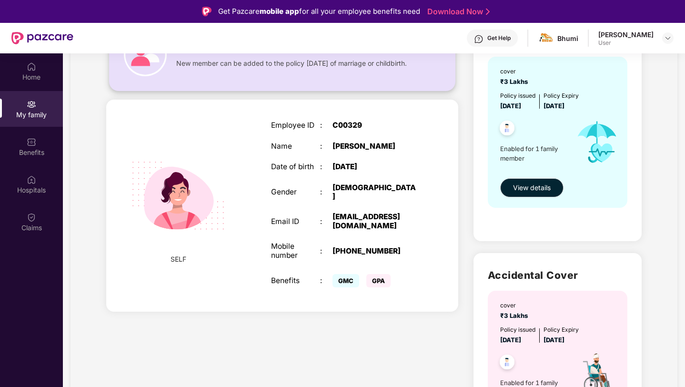
scroll to position [102, 0]
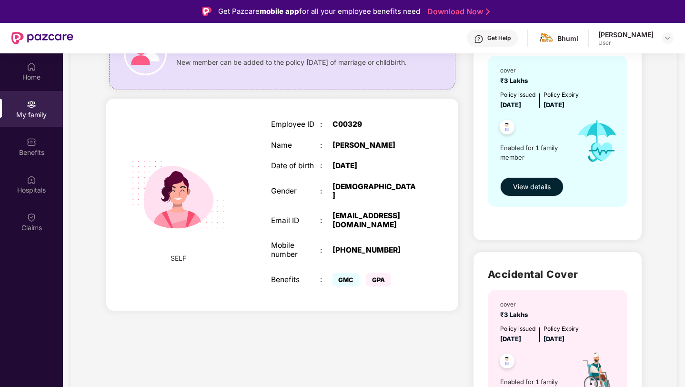
click at [530, 183] on span "View details" at bounding box center [532, 187] width 38 height 10
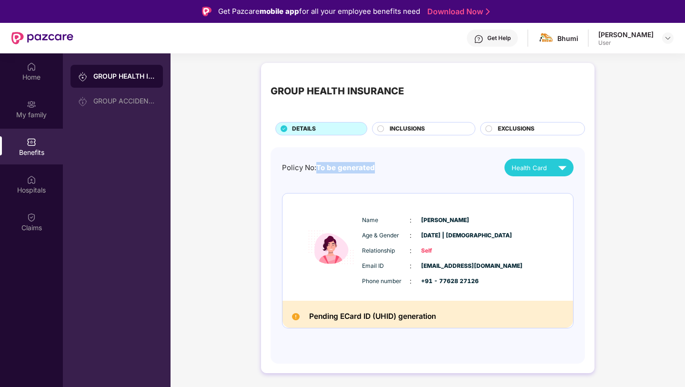
drag, startPoint x: 316, startPoint y: 167, endPoint x: 417, endPoint y: 169, distance: 101.1
click at [418, 169] on div "Policy No: To be generated Health Card" at bounding box center [428, 168] width 292 height 18
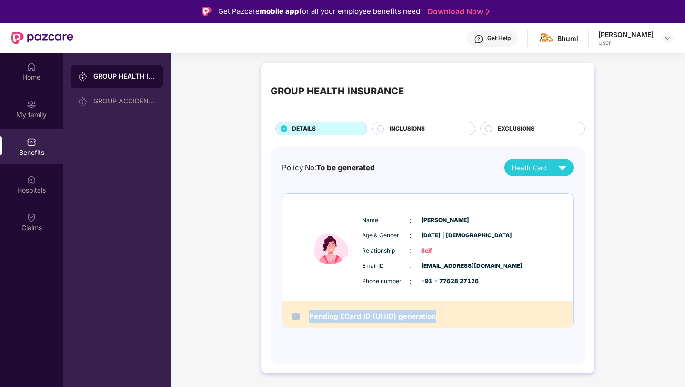
drag, startPoint x: 452, startPoint y: 315, endPoint x: 293, endPoint y: 323, distance: 159.4
click at [293, 323] on div "Pending ECard ID (UHID) generation" at bounding box center [428, 314] width 291 height 27
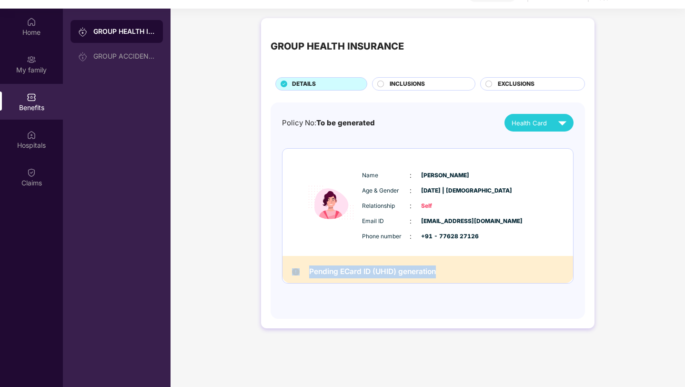
scroll to position [47, 0]
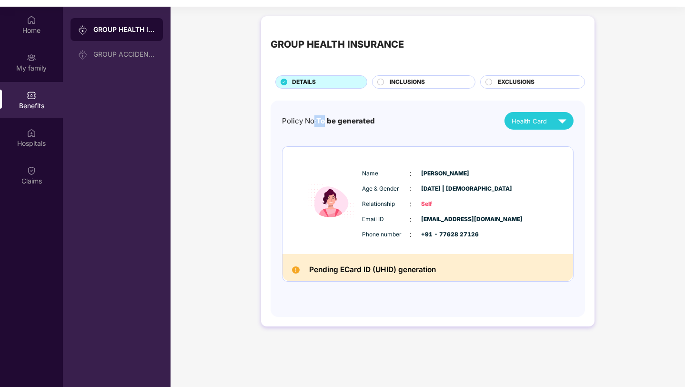
drag, startPoint x: 377, startPoint y: 120, endPoint x: 314, endPoint y: 118, distance: 62.5
click at [314, 118] on div "Policy No: To be generated Health Card" at bounding box center [428, 121] width 292 height 18
click at [326, 119] on span "To be generated" at bounding box center [345, 120] width 59 height 9
drag, startPoint x: 382, startPoint y: 121, endPoint x: 269, endPoint y: 121, distance: 113.4
click at [269, 122] on div "GROUP HEALTH INSURANCE DETAILS INCLUSIONS EXCLUSIONS Policy No: To be generated…" at bounding box center [428, 171] width 334 height 310
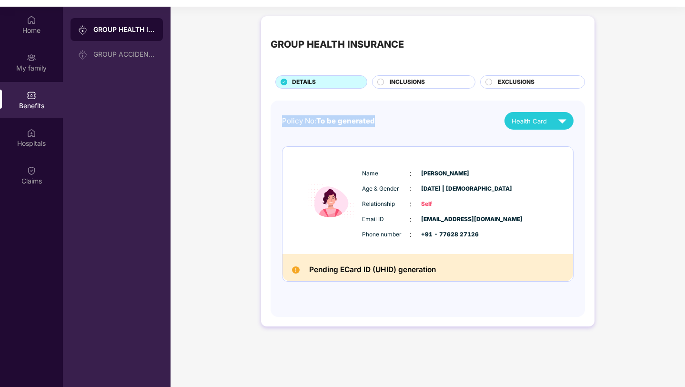
click at [290, 122] on div "Policy No: To be generated" at bounding box center [328, 120] width 93 height 11
click at [281, 122] on div "Policy No: To be generated Health Card Name : [PERSON_NAME] Age & Gender : [DAT…" at bounding box center [428, 209] width 315 height 216
drag, startPoint x: 281, startPoint y: 122, endPoint x: 395, endPoint y: 122, distance: 113.9
click at [395, 122] on div "Policy No: To be generated Health Card Name : [PERSON_NAME] Age & Gender : [DAT…" at bounding box center [428, 209] width 315 height 216
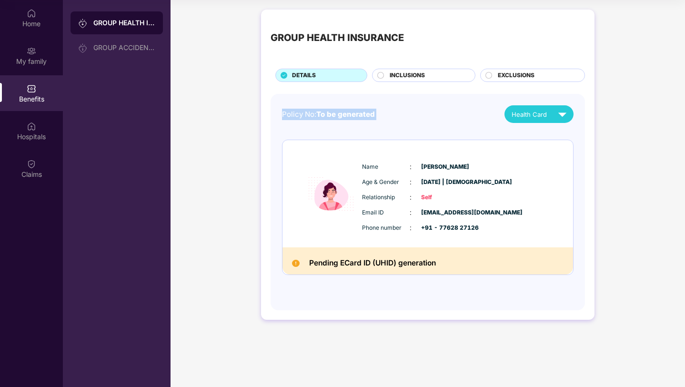
scroll to position [48, 0]
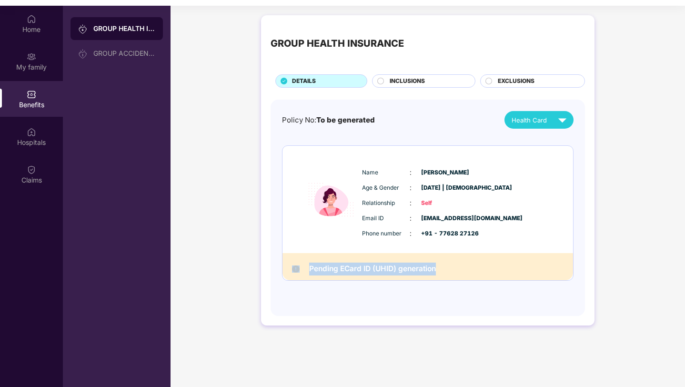
drag, startPoint x: 440, startPoint y: 268, endPoint x: 304, endPoint y: 268, distance: 136.8
click at [304, 268] on div "Pending ECard ID (UHID) generation" at bounding box center [428, 266] width 291 height 27
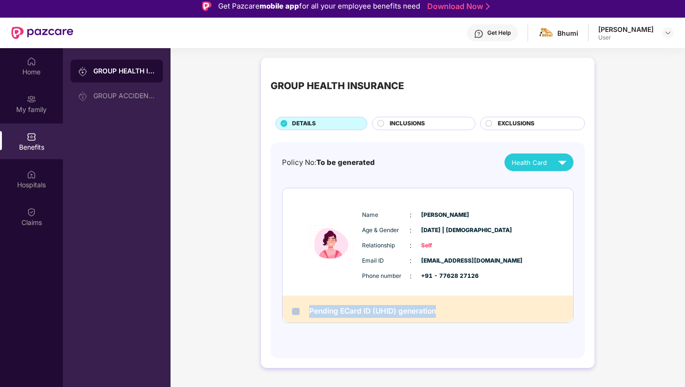
scroll to position [0, 0]
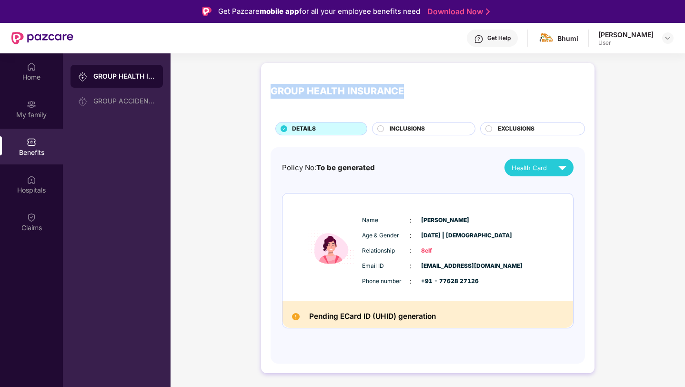
drag, startPoint x: 271, startPoint y: 90, endPoint x: 521, endPoint y: 87, distance: 249.8
click at [521, 87] on div "GROUP HEALTH INSURANCE" at bounding box center [428, 91] width 315 height 38
click at [521, 95] on div "GROUP HEALTH INSURANCE" at bounding box center [428, 91] width 315 height 38
drag, startPoint x: 424, startPoint y: 90, endPoint x: 241, endPoint y: 94, distance: 183.6
click at [241, 93] on div "GROUP HEALTH INSURANCE DETAILS INCLUSIONS EXCLUSIONS Policy No: To be generated…" at bounding box center [428, 222] width 515 height 329
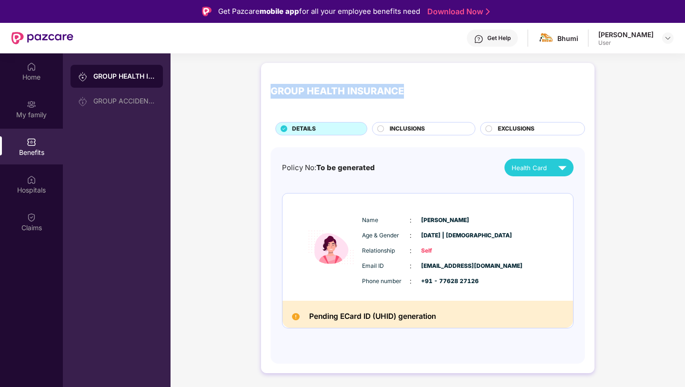
click at [366, 86] on div "GROUP HEALTH INSURANCE" at bounding box center [337, 91] width 133 height 15
drag, startPoint x: 408, startPoint y: 89, endPoint x: 260, endPoint y: 87, distance: 147.3
click at [260, 87] on div "GROUP HEALTH INSURANCE DETAILS INCLUSIONS EXCLUSIONS Policy No: To be generated…" at bounding box center [428, 222] width 515 height 329
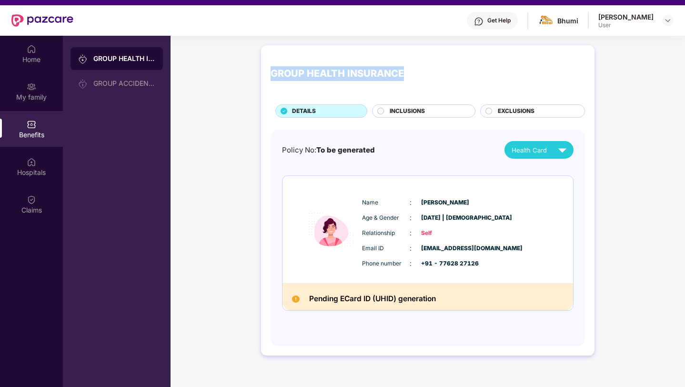
scroll to position [18, 0]
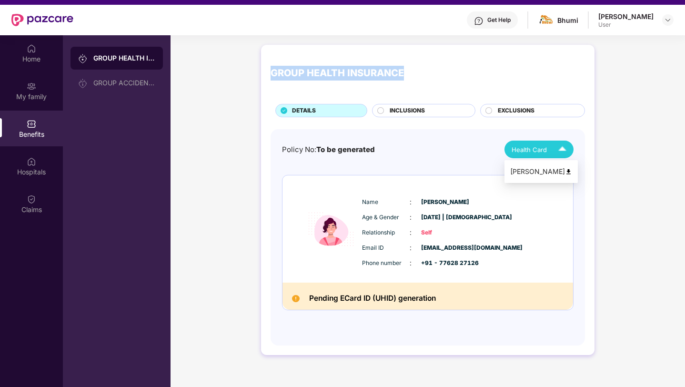
click at [538, 145] on span "Health Card" at bounding box center [529, 150] width 35 height 10
click at [541, 167] on div "[PERSON_NAME]" at bounding box center [541, 171] width 62 height 10
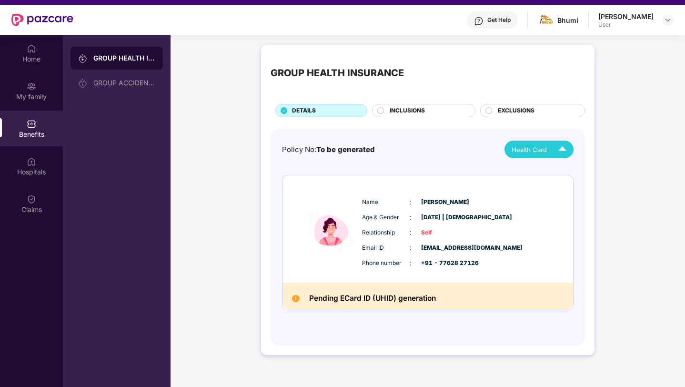
scroll to position [21, 0]
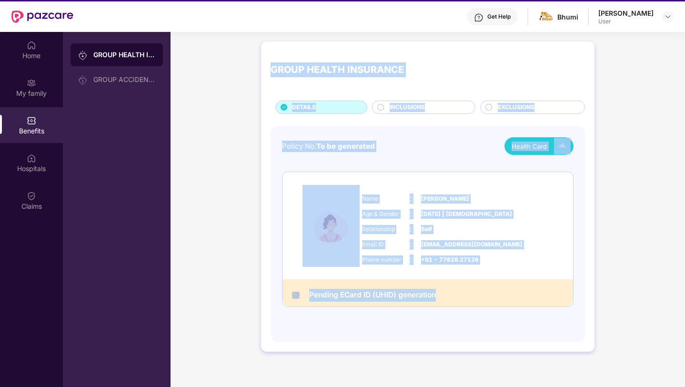
drag, startPoint x: 257, startPoint y: 38, endPoint x: 569, endPoint y: 338, distance: 432.5
click at [567, 337] on div "GROUP HEALTH INSURANCE DETAILS INCLUSIONS EXCLUSIONS Policy No: To be generated…" at bounding box center [428, 201] width 515 height 329
click at [583, 330] on div "Policy No: To be generated Health Card Name : [PERSON_NAME] Age & Gender : [DAT…" at bounding box center [428, 234] width 315 height 216
drag, startPoint x: 605, startPoint y: 338, endPoint x: 268, endPoint y: 52, distance: 442.0
click at [268, 52] on div "GROUP HEALTH INSURANCE DETAILS INCLUSIONS EXCLUSIONS Policy No: To be generated…" at bounding box center [428, 201] width 515 height 329
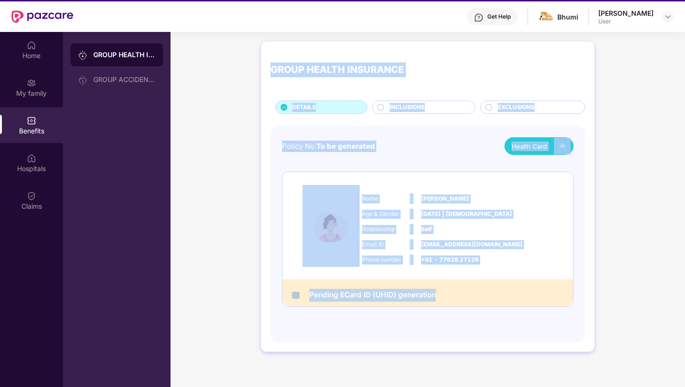
click at [268, 52] on div "GROUP HEALTH INSURANCE DETAILS INCLUSIONS EXCLUSIONS Policy No: To be generated…" at bounding box center [428, 196] width 334 height 310
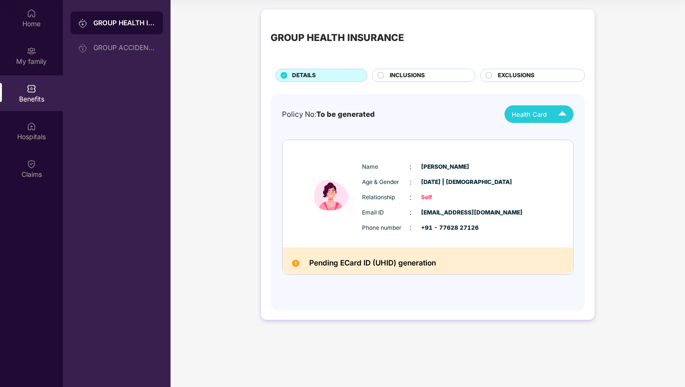
scroll to position [0, 0]
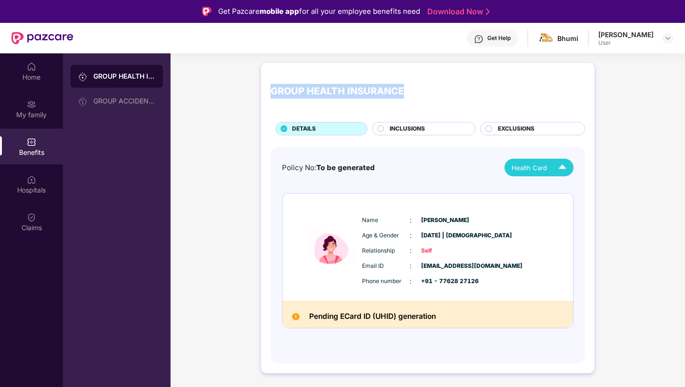
drag, startPoint x: 272, startPoint y: 91, endPoint x: 425, endPoint y: 92, distance: 153.0
click at [425, 92] on div "GROUP HEALTH INSURANCE" at bounding box center [428, 91] width 315 height 38
click at [399, 92] on div "GROUP HEALTH INSURANCE" at bounding box center [337, 91] width 133 height 15
drag, startPoint x: 406, startPoint y: 92, endPoint x: 250, endPoint y: 92, distance: 155.9
click at [250, 92] on div "GROUP HEALTH INSURANCE DETAILS INCLUSIONS EXCLUSIONS Policy No: To be generated…" at bounding box center [428, 222] width 515 height 329
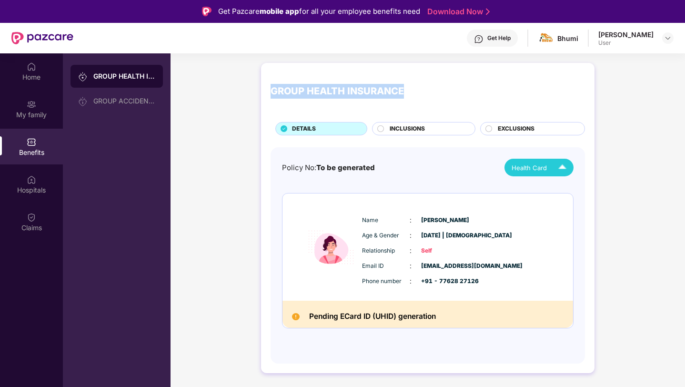
click at [308, 102] on div "GROUP HEALTH INSURANCE" at bounding box center [428, 91] width 315 height 38
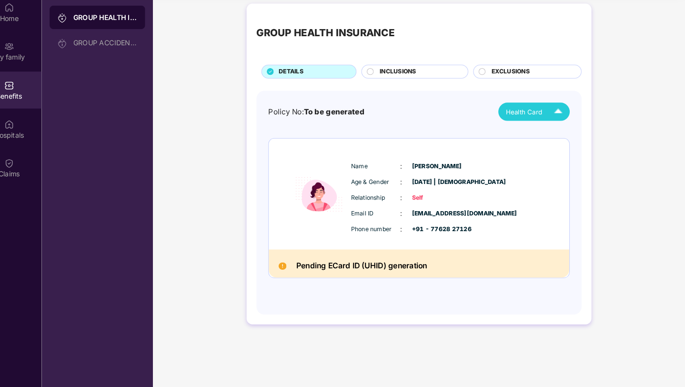
scroll to position [53, 0]
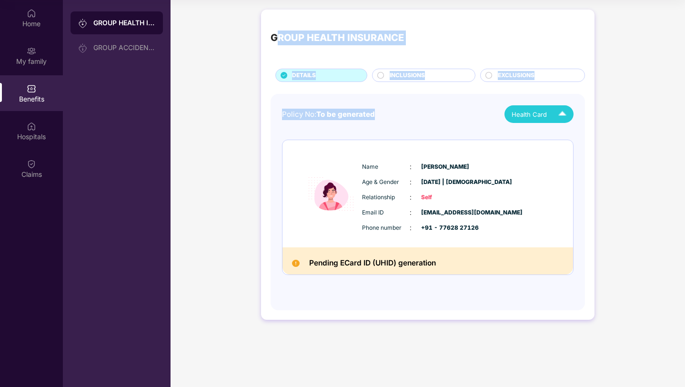
drag, startPoint x: 381, startPoint y: 116, endPoint x: 280, endPoint y: 40, distance: 127.0
click at [279, 38] on div "GROUP HEALTH INSURANCE DETAILS INCLUSIONS EXCLUSIONS Policy No: To be generated…" at bounding box center [428, 165] width 334 height 310
click at [277, 39] on div "GROUP HEALTH INSURANCE" at bounding box center [337, 38] width 133 height 15
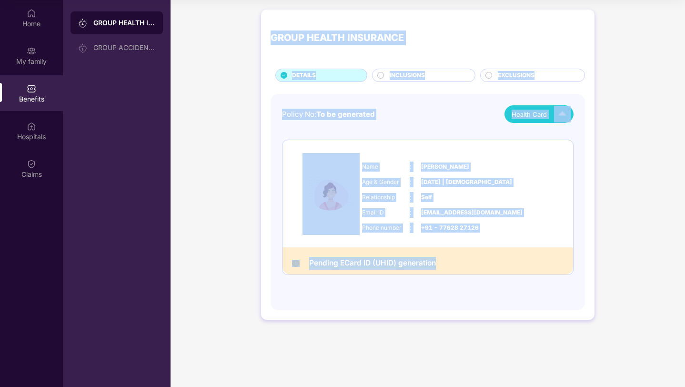
drag, startPoint x: 272, startPoint y: 37, endPoint x: 435, endPoint y: 279, distance: 291.2
click at [434, 279] on div "GROUP HEALTH INSURANCE DETAILS INCLUSIONS EXCLUSIONS Policy No: To be generated…" at bounding box center [428, 165] width 334 height 310
click at [435, 279] on div "Policy No: To be generated Health Card Name : [PERSON_NAME] Age & Gender : [DAT…" at bounding box center [428, 197] width 292 height 184
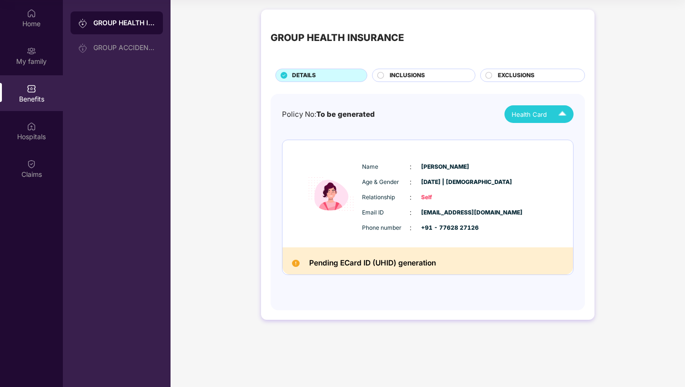
drag, startPoint x: 171, startPoint y: 9, endPoint x: 198, endPoint y: 31, distance: 35.9
click at [199, 32] on div "GROUP HEALTH INSURANCE DETAILS INCLUSIONS EXCLUSIONS Policy No: To be generated…" at bounding box center [428, 169] width 515 height 329
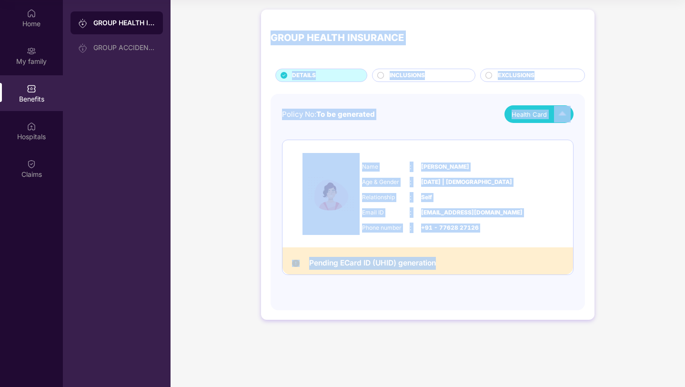
drag, startPoint x: 275, startPoint y: 21, endPoint x: 442, endPoint y: 324, distance: 346.5
click at [442, 324] on div "GROUP HEALTH INSURANCE DETAILS INCLUSIONS EXCLUSIONS Policy No: To be generated…" at bounding box center [428, 169] width 515 height 329
click at [442, 124] on div "Policy No: To be generated Health Card Name : [PERSON_NAME] Age & Gender : [DAT…" at bounding box center [428, 197] width 292 height 184
